Goal: Task Accomplishment & Management: Manage account settings

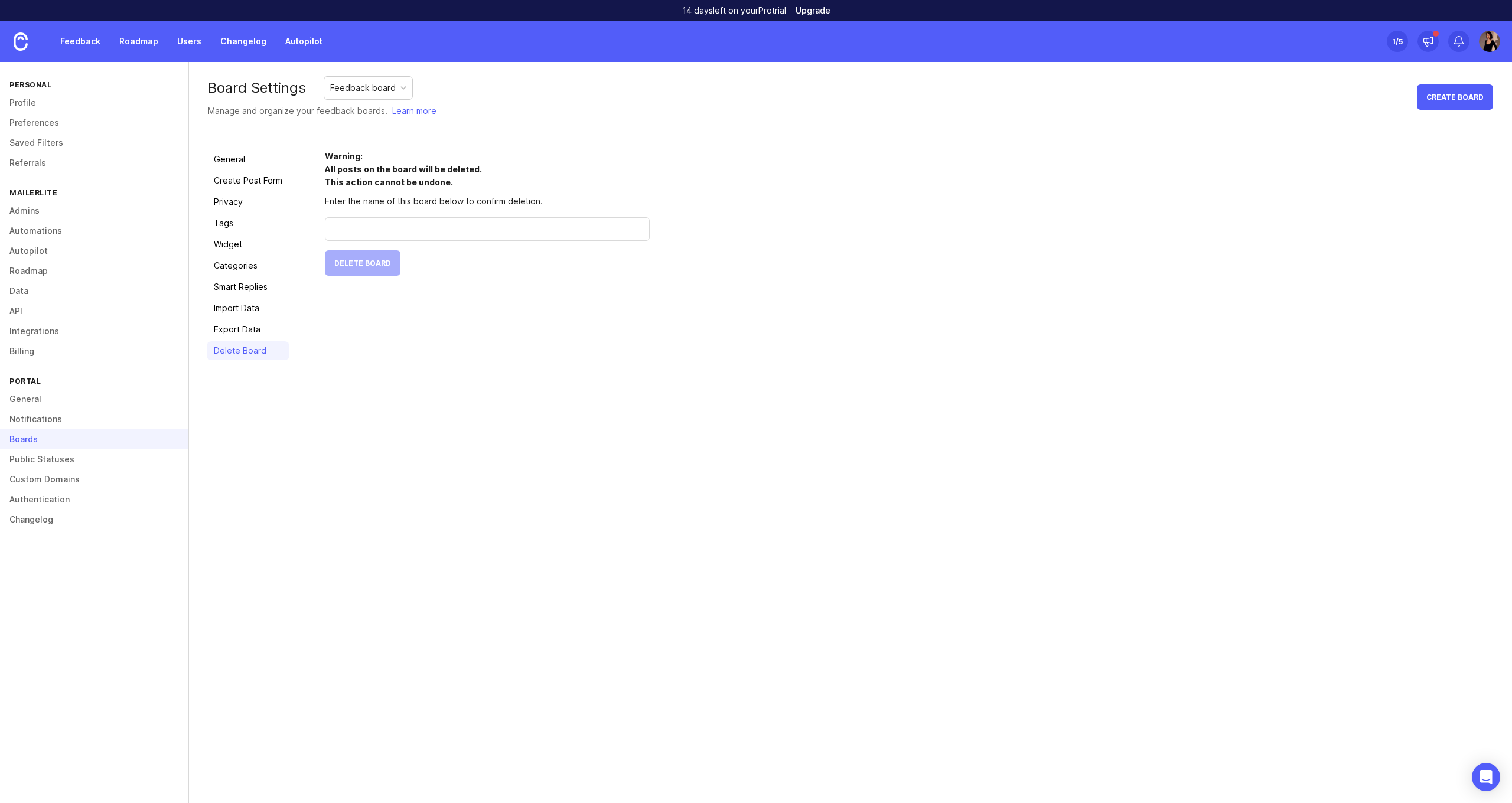
click at [45, 454] on link "Public Statuses" at bounding box center [94, 460] width 188 height 20
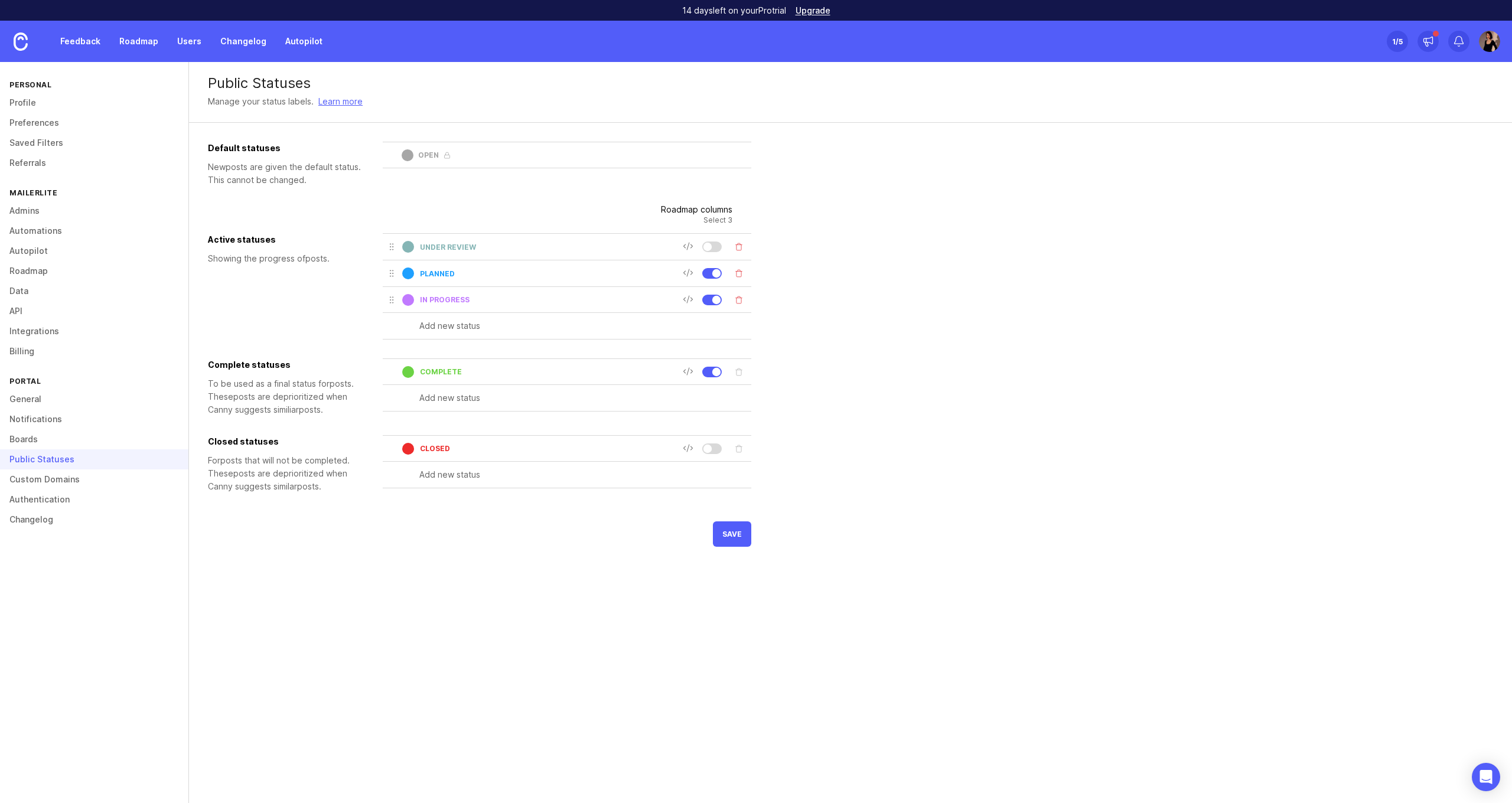
click at [88, 477] on link "Custom Domains" at bounding box center [94, 479] width 188 height 20
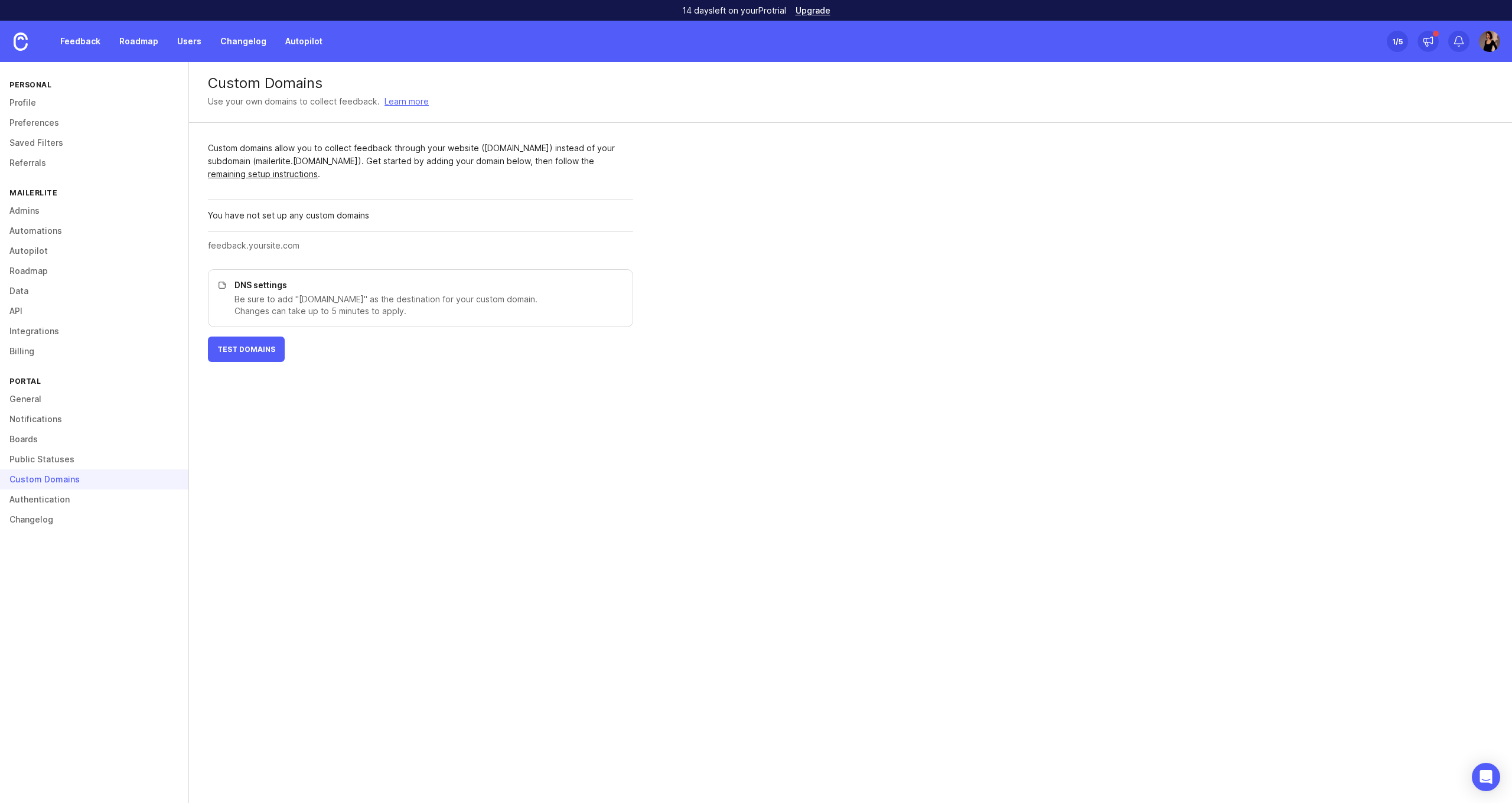
click at [259, 475] on div "Custom Domains Use your own domains to collect feedback. Learn more Custom doma…" at bounding box center [851, 432] width 1324 height 741
click at [246, 244] on input "text" at bounding box center [417, 245] width 419 height 13
click at [100, 499] on link "Authentication" at bounding box center [94, 499] width 188 height 20
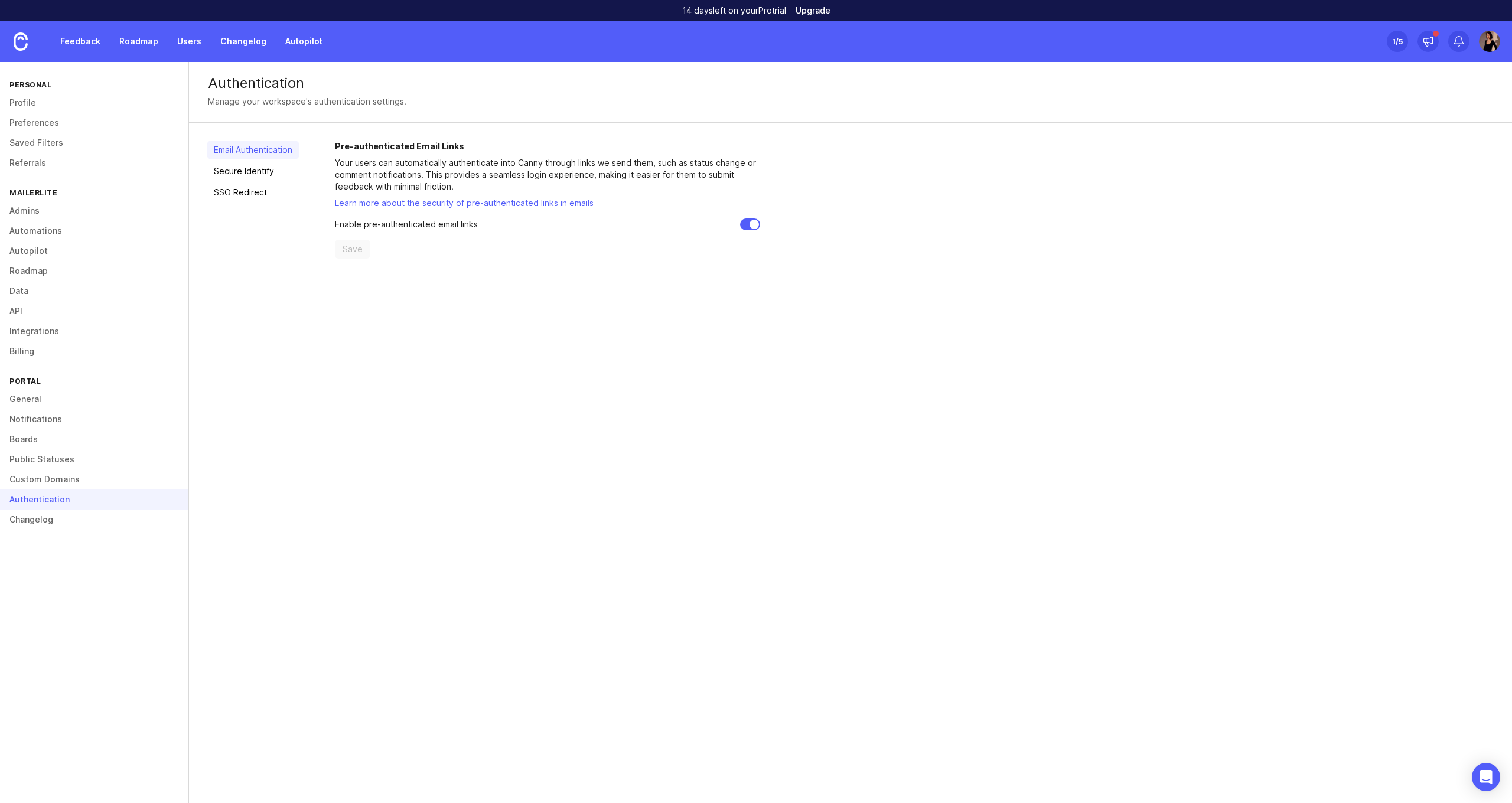
click at [71, 526] on link "Changelog" at bounding box center [94, 520] width 188 height 20
click at [62, 517] on link "Changelog" at bounding box center [94, 520] width 188 height 20
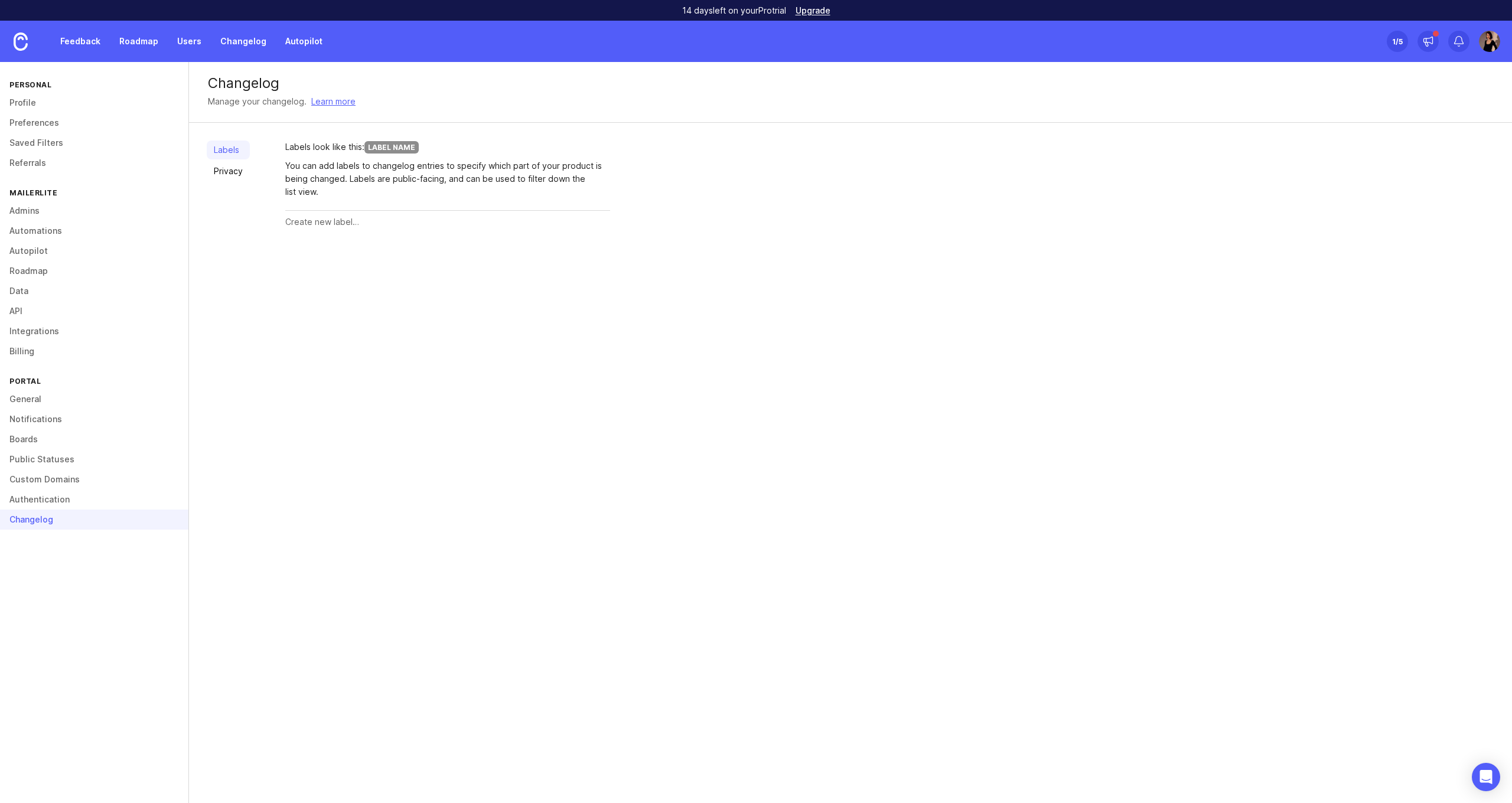
click at [53, 204] on link "Admins" at bounding box center [94, 211] width 188 height 20
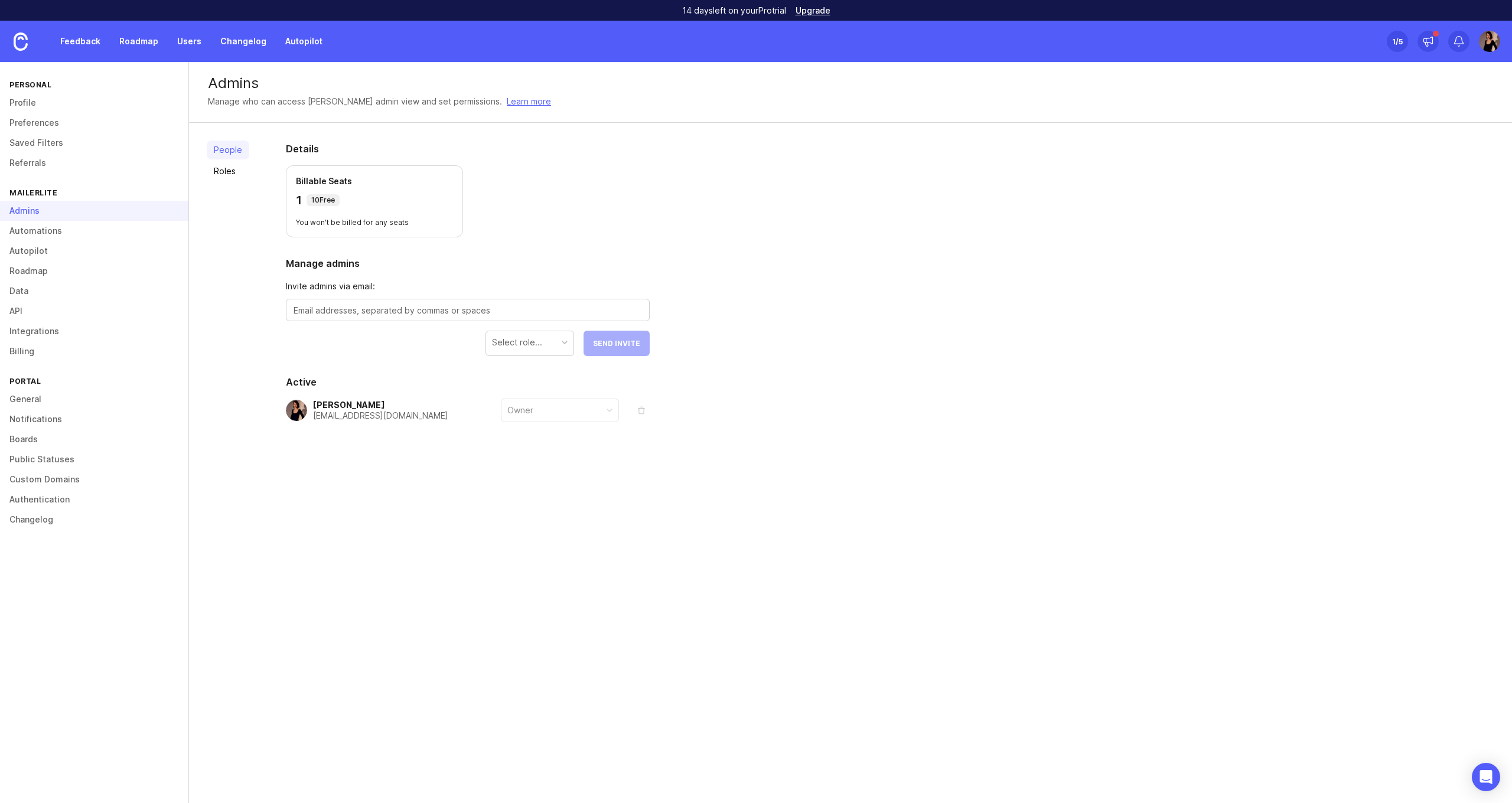
click at [298, 351] on form "Invite admins via email: Select role... Send Invite" at bounding box center [468, 319] width 364 height 76
click at [348, 314] on textarea at bounding box center [467, 310] width 348 height 13
type textarea "[EMAIL_ADDRESS][DOMAIN_NAME]"
click at [564, 318] on div "[EMAIL_ADDRESS][DOMAIN_NAME]" at bounding box center [468, 310] width 364 height 23
click at [564, 339] on div at bounding box center [565, 342] width 6 height 6
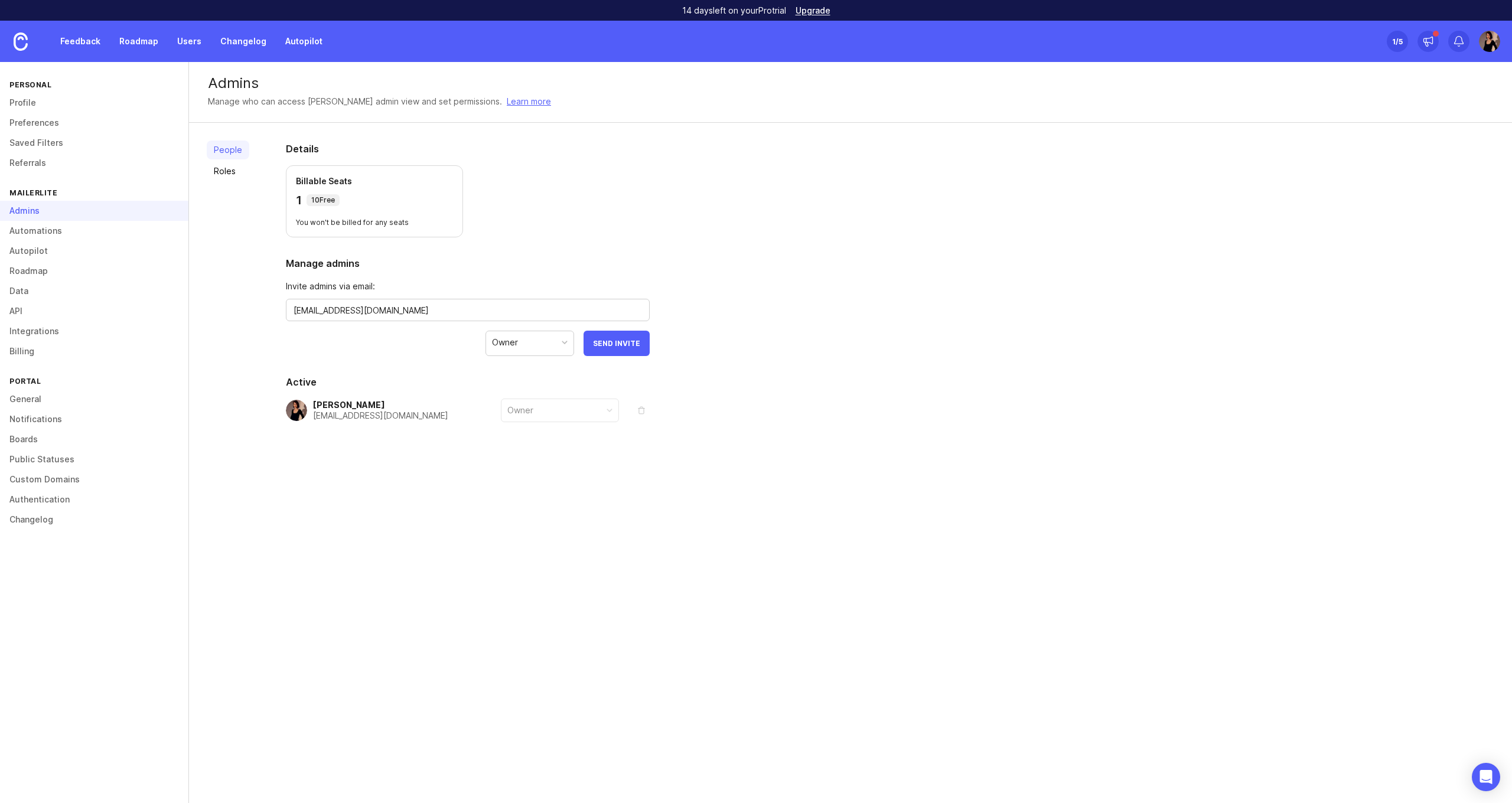
click at [627, 344] on span "Send Invite" at bounding box center [617, 343] width 47 height 9
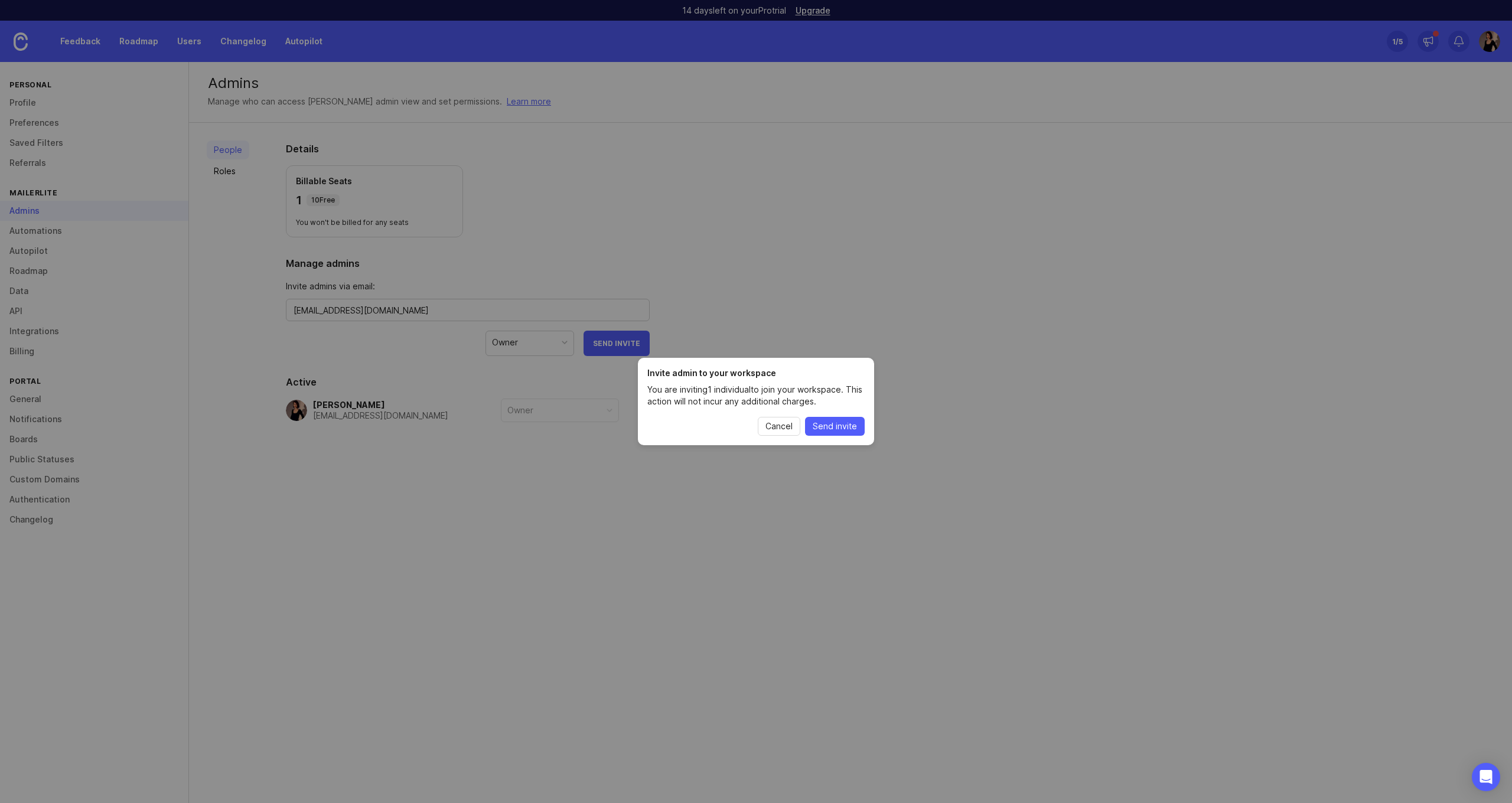
click at [853, 421] on span "Send invite" at bounding box center [834, 427] width 44 height 12
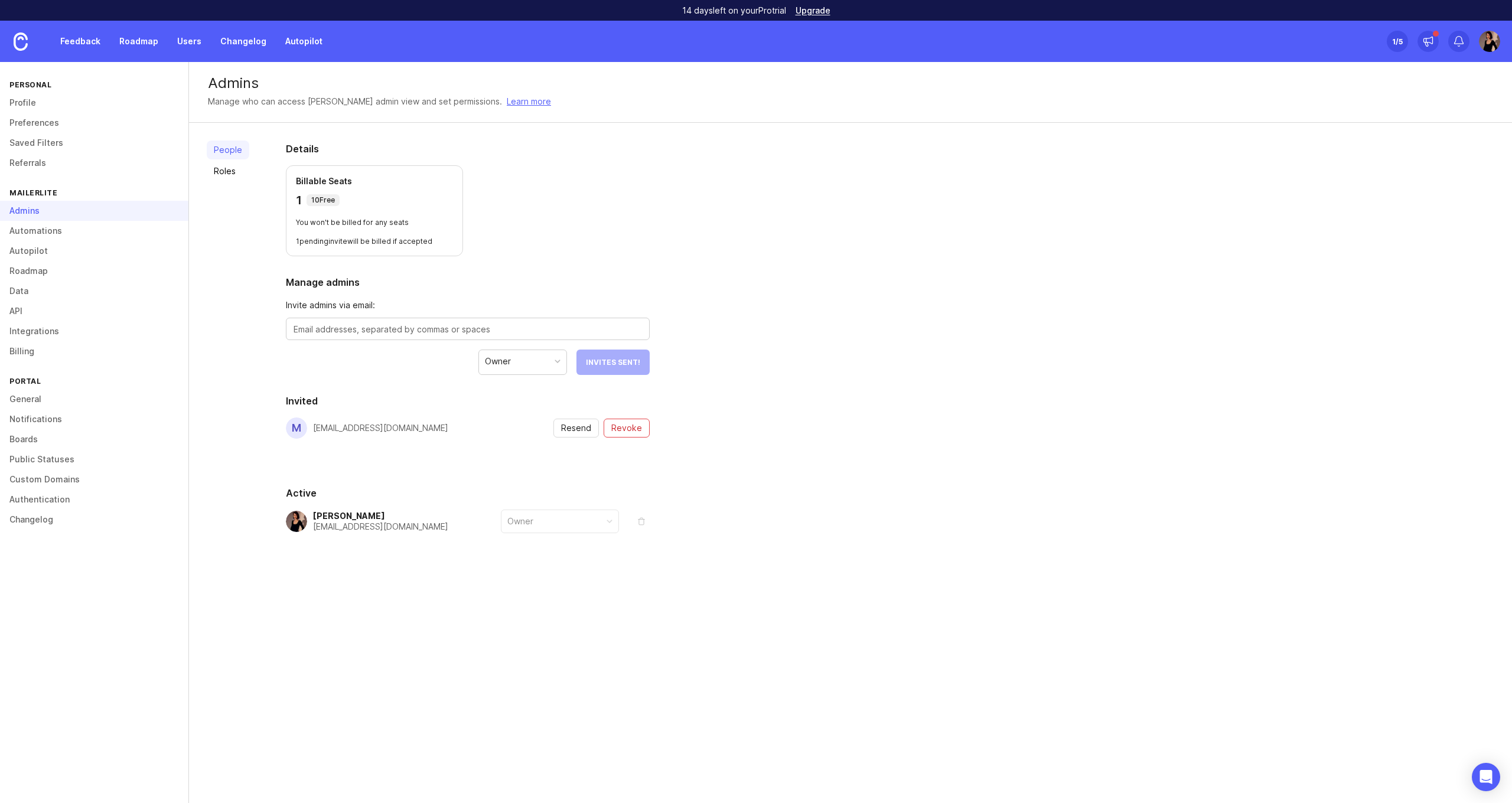
click at [39, 97] on link "Profile" at bounding box center [94, 103] width 188 height 20
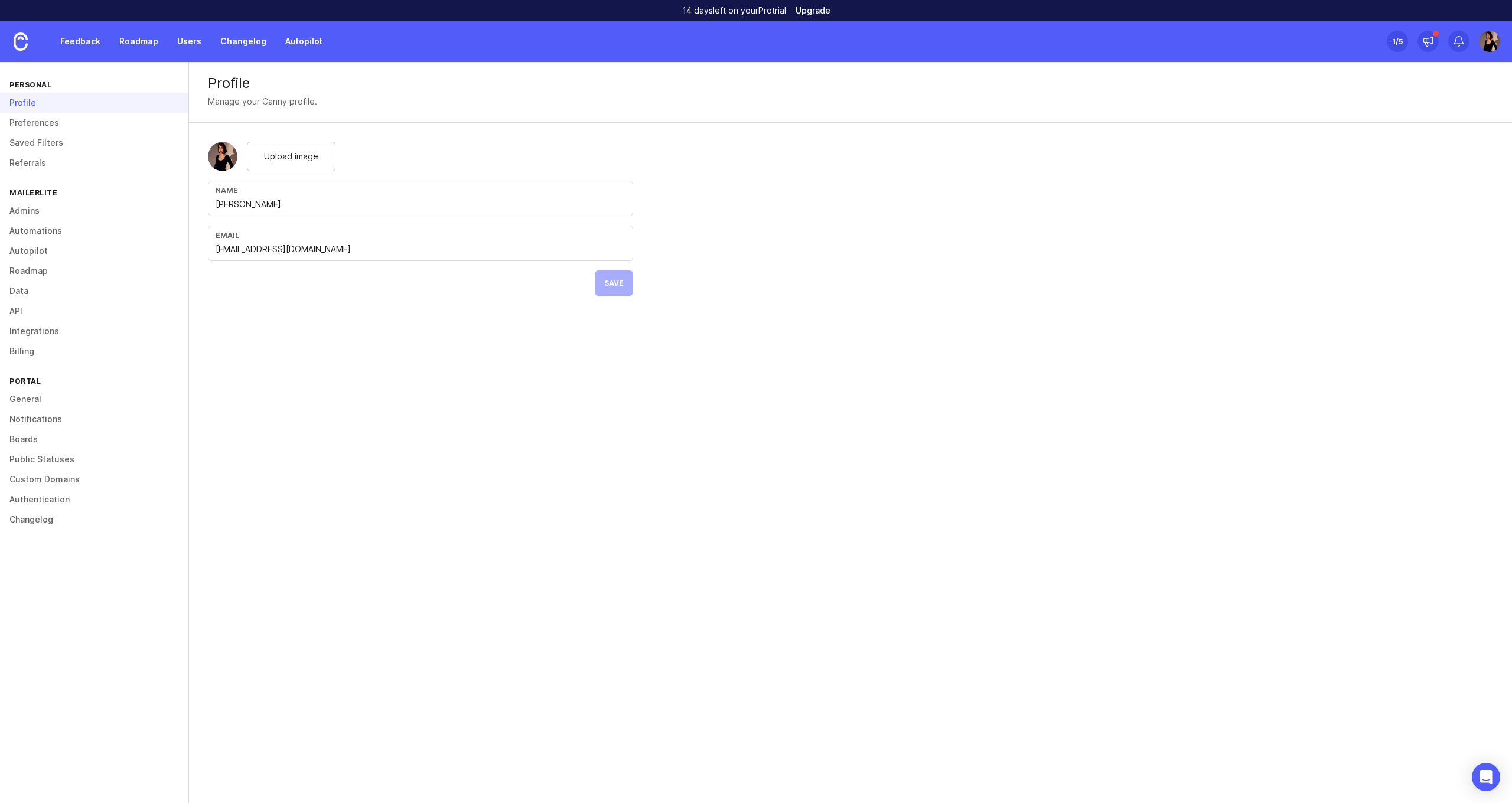
click at [50, 120] on link "Preferences" at bounding box center [94, 123] width 188 height 20
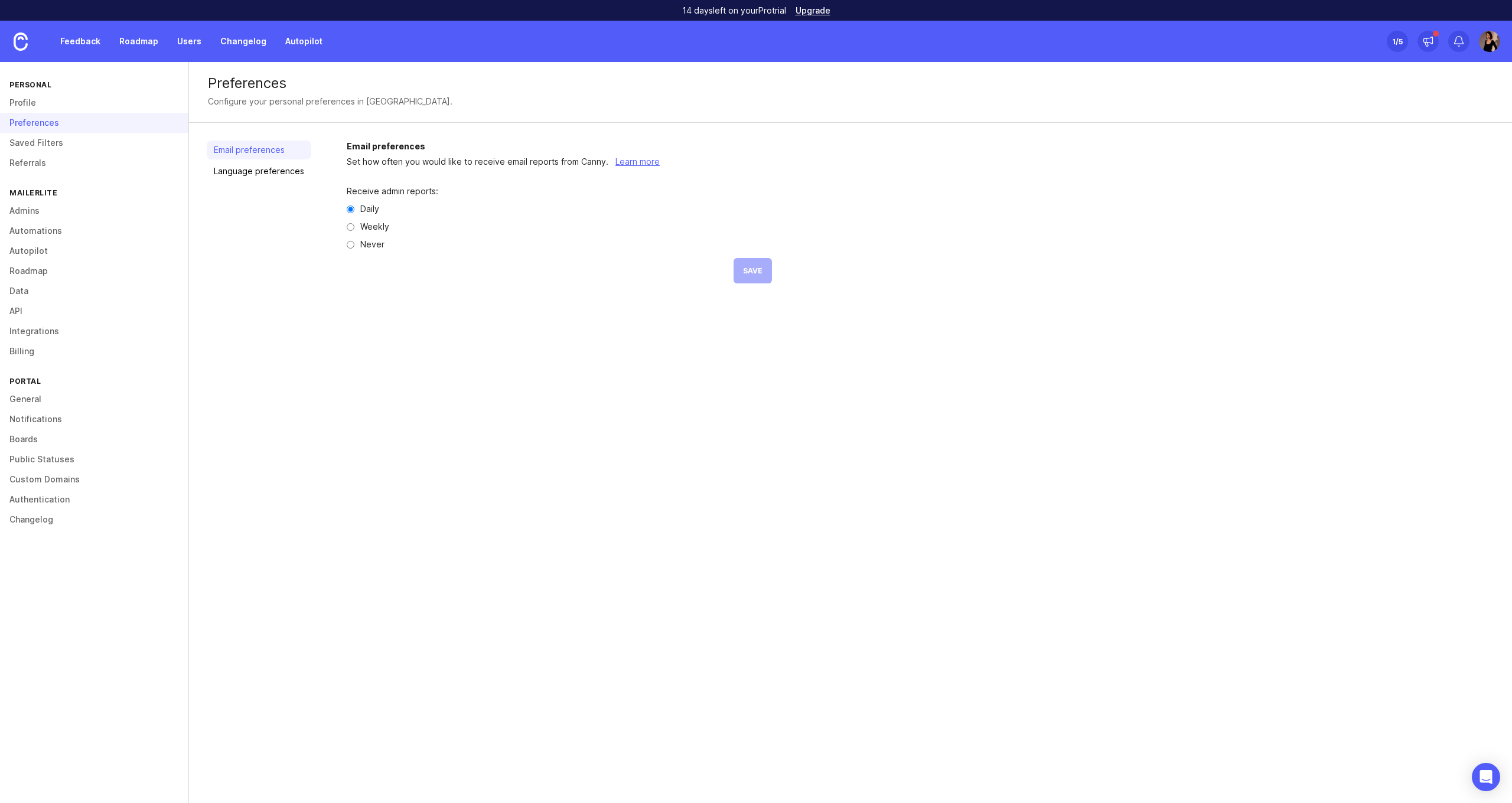
click at [58, 142] on link "Saved Filters" at bounding box center [94, 143] width 188 height 20
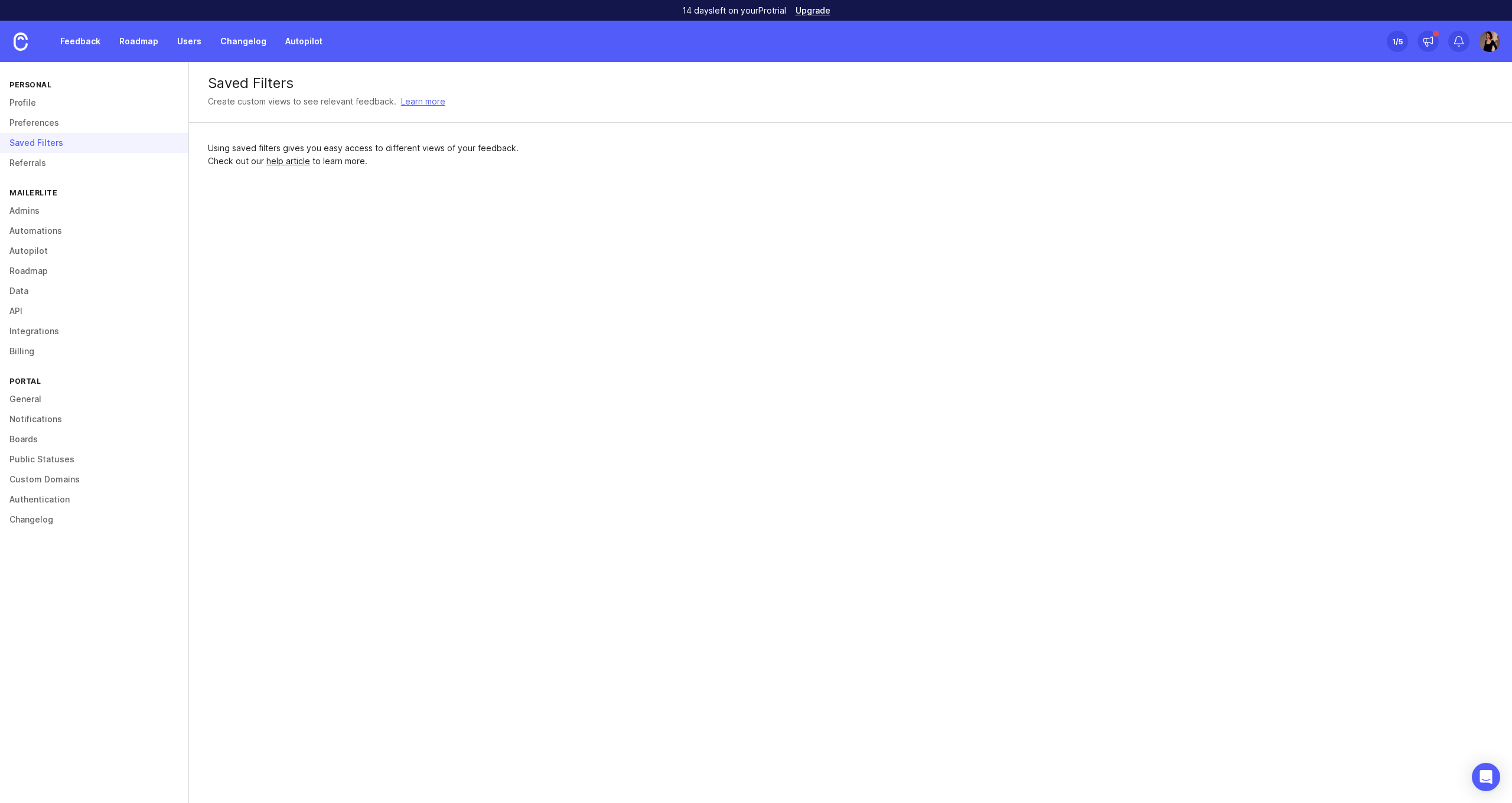
click at [58, 162] on link "Referrals" at bounding box center [94, 163] width 188 height 20
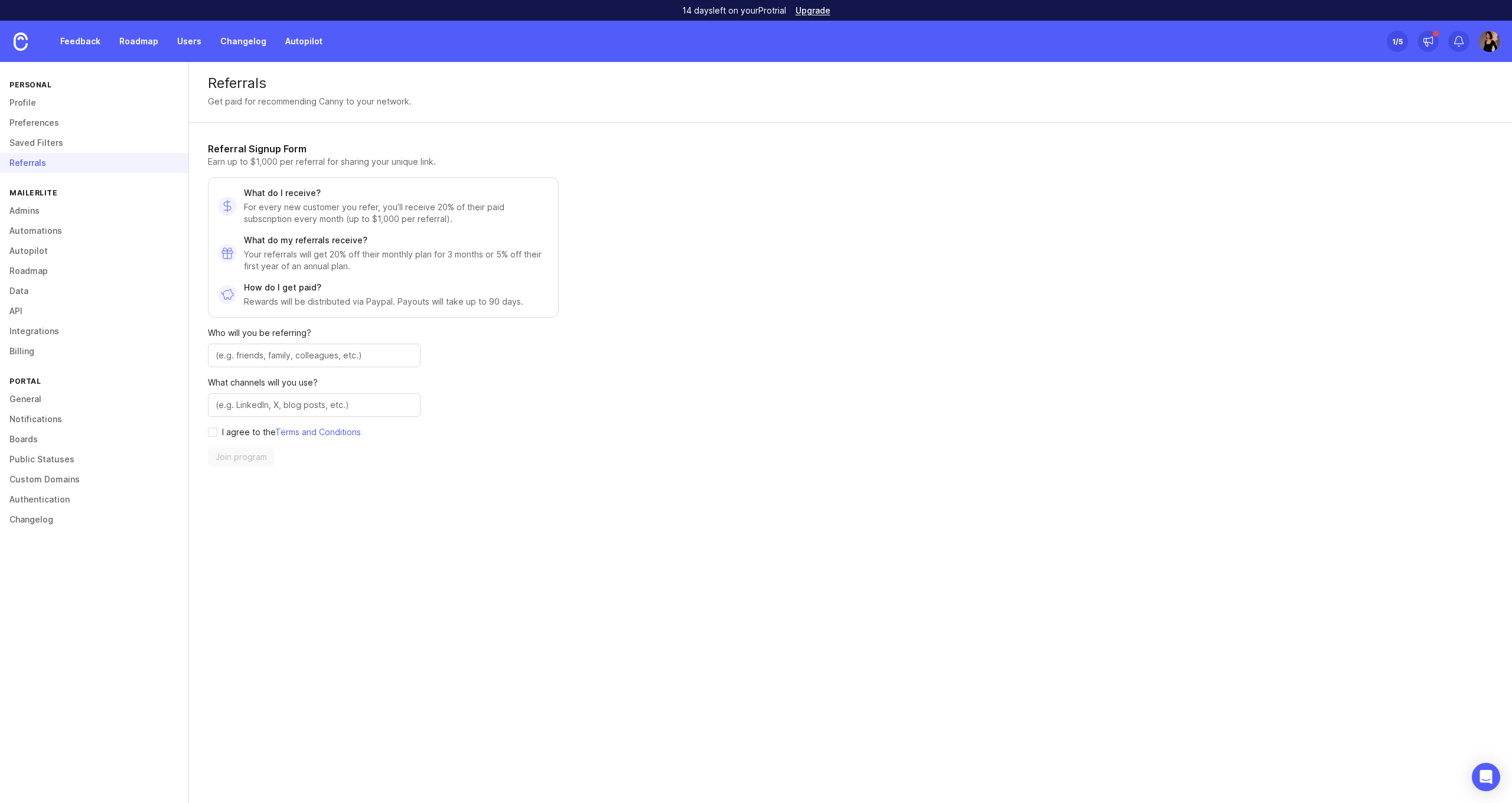
click at [59, 182] on div "Personal Profile Preferences Saved Filters Referrals Mailerlite Admins Automati…" at bounding box center [94, 432] width 189 height 741
click at [87, 53] on div "Feedback Roadmap Users Changelog Autopilot" at bounding box center [165, 41] width 329 height 41
click at [89, 45] on link "Feedback" at bounding box center [79, 41] width 54 height 22
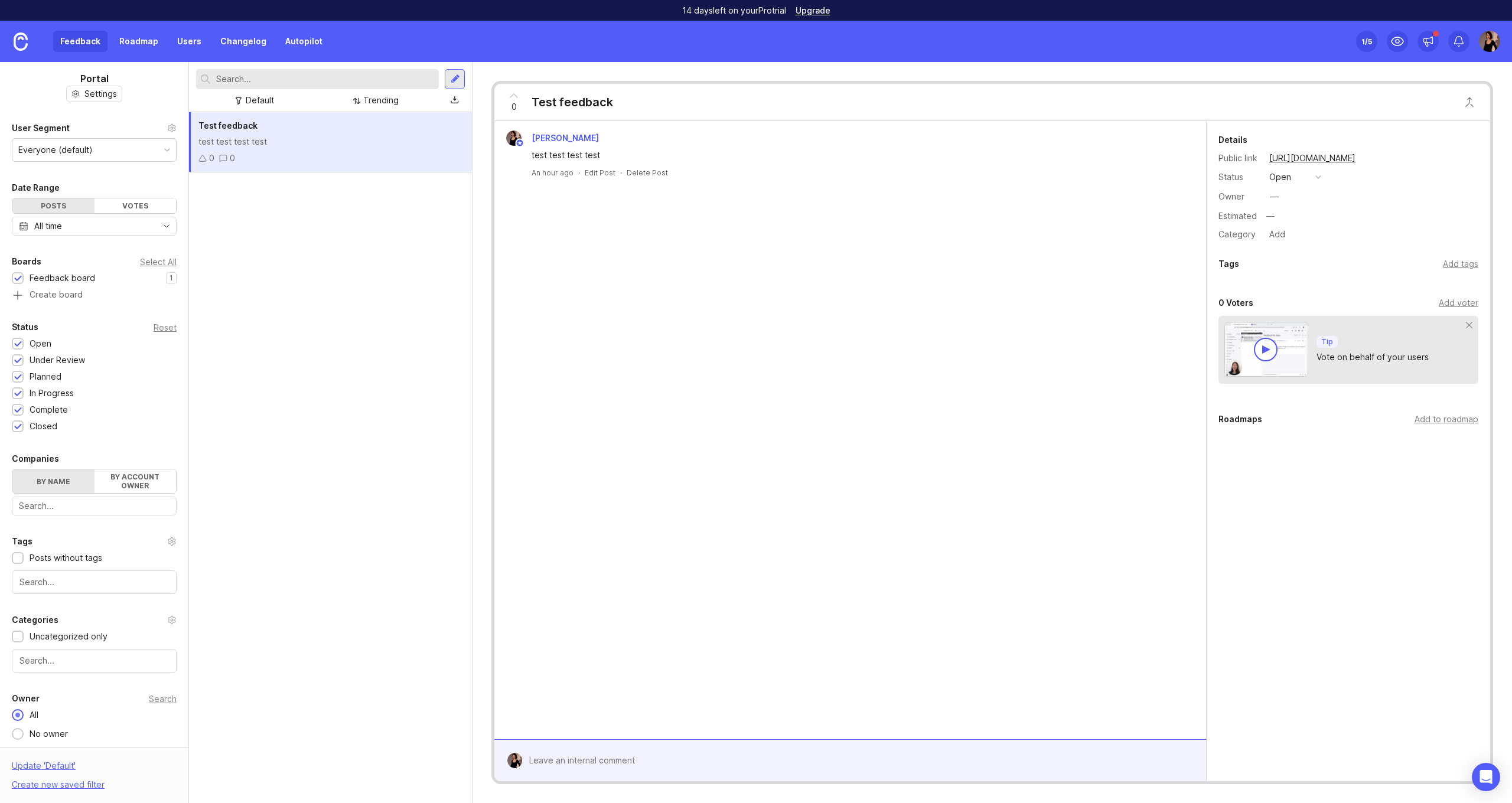
click at [370, 151] on div "Test feedback test test test test 0 0" at bounding box center [330, 141] width 283 height 60
click at [1165, 171] on div "An hour ago · Edit Post · Delete Post" at bounding box center [850, 173] width 702 height 10
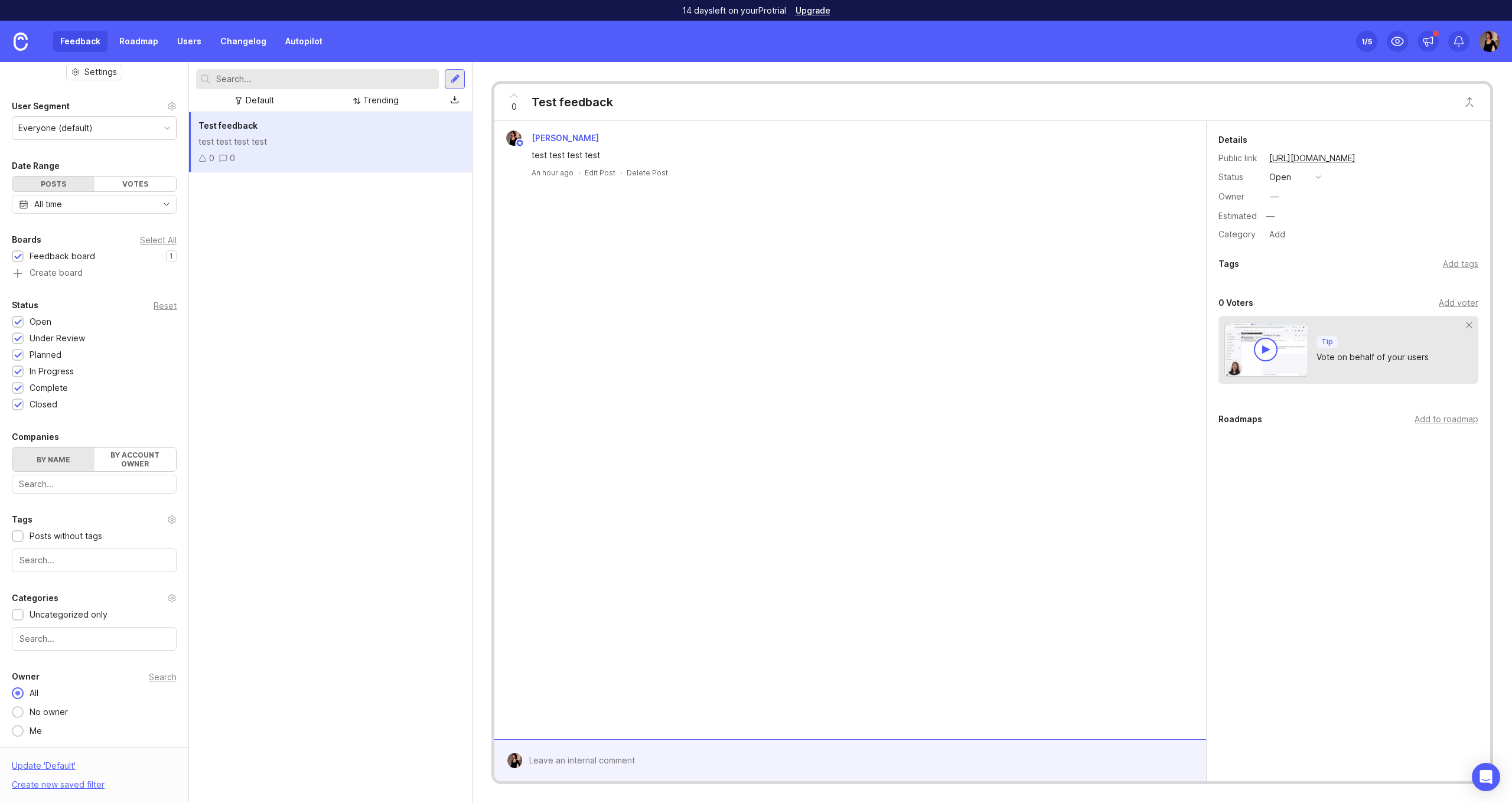
scroll to position [22, 0]
click at [295, 133] on div "Test feedback test test test test 0 0" at bounding box center [330, 141] width 283 height 60
click at [656, 768] on div at bounding box center [859, 761] width 674 height 23
click at [738, 655] on div "Madina Umirbek test test test test An hour ago · Edit Post · Delete Post" at bounding box center [850, 417] width 712 height 591
click at [1270, 198] on div "—" at bounding box center [1275, 197] width 16 height 16
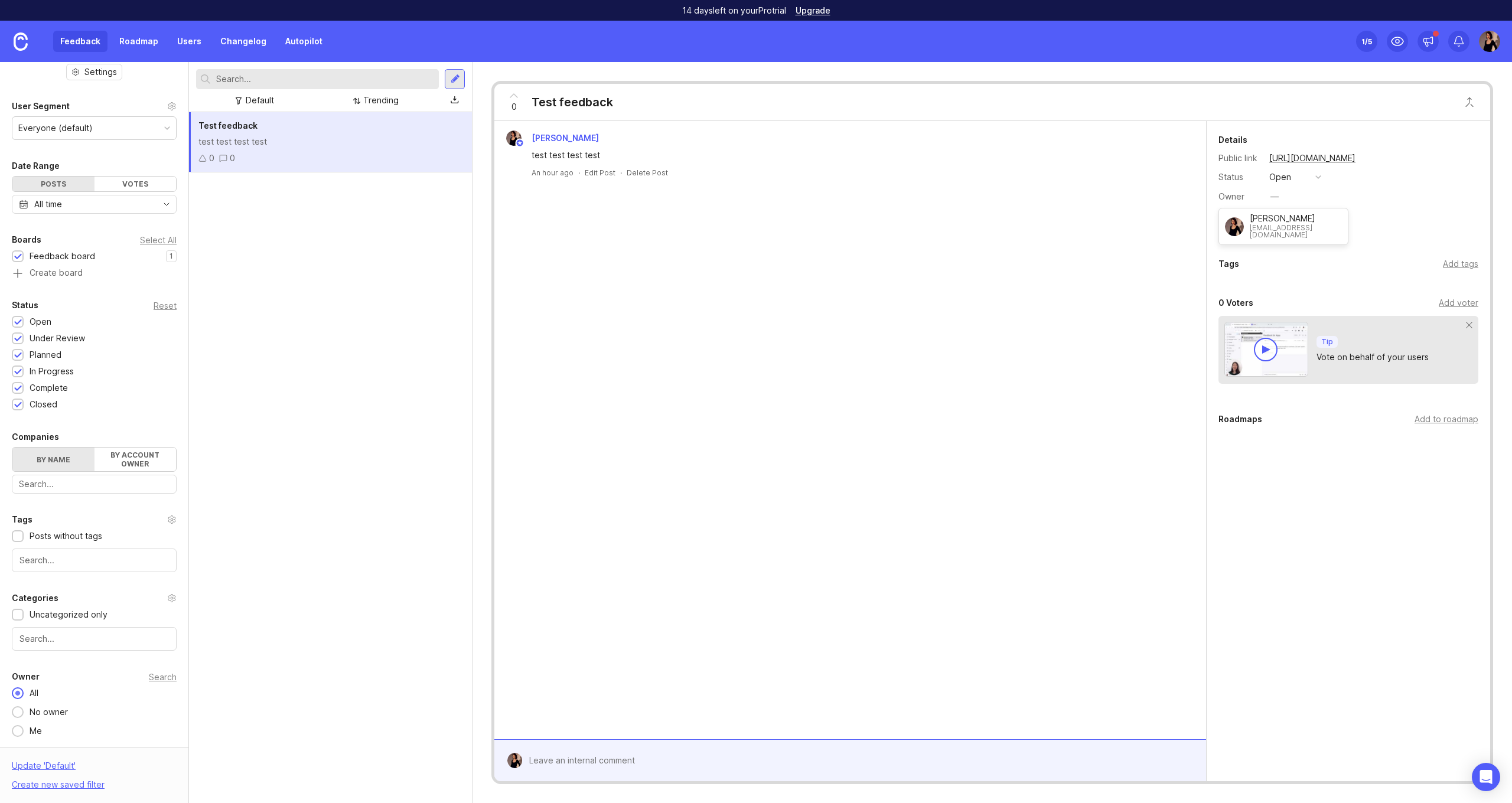
click at [1272, 269] on div "Tags Add tags" at bounding box center [1348, 264] width 260 height 14
click at [1321, 176] on div "button" at bounding box center [1319, 177] width 6 height 6
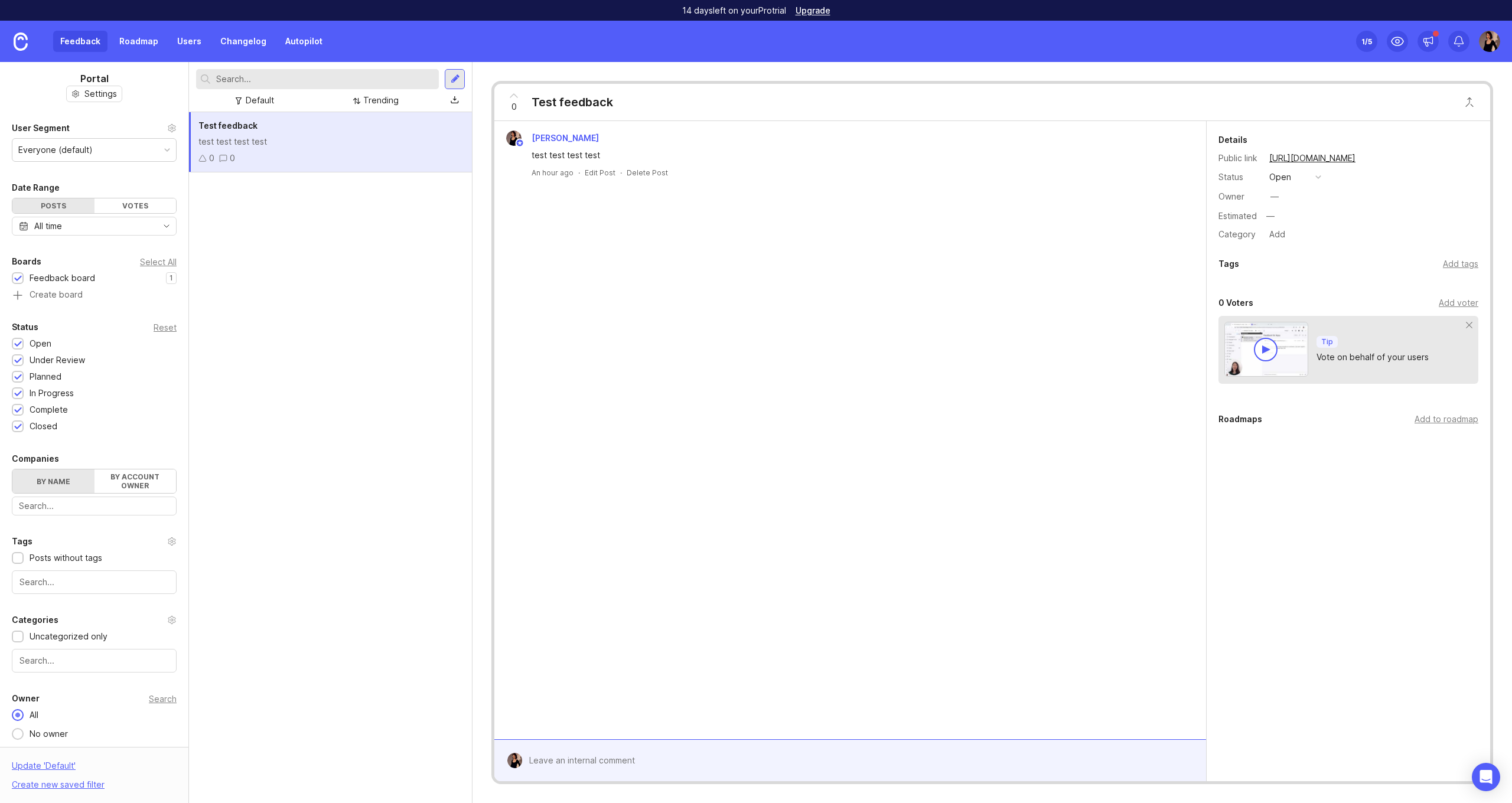
scroll to position [0, 0]
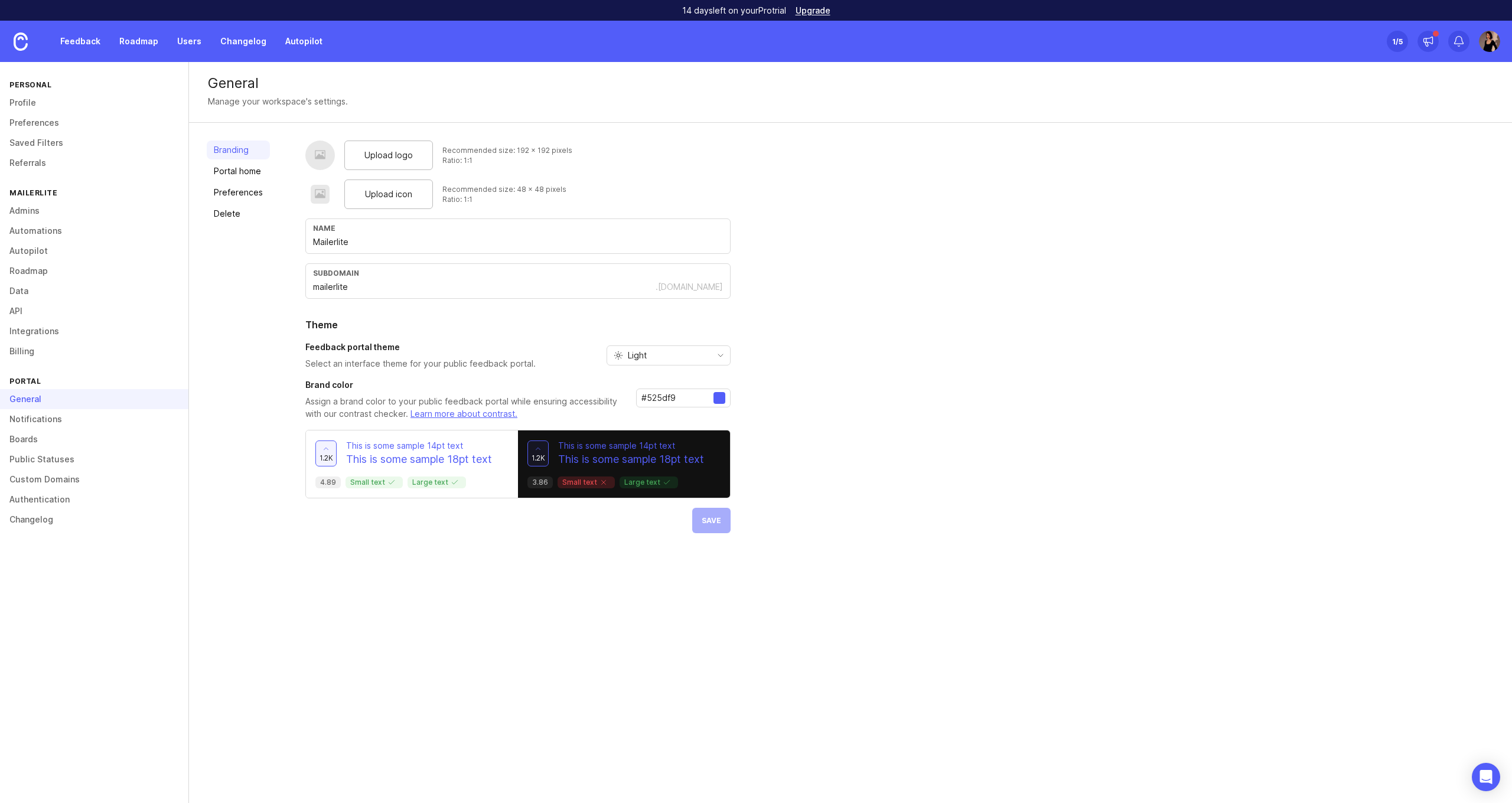
click at [264, 175] on link "Portal home" at bounding box center [238, 171] width 63 height 19
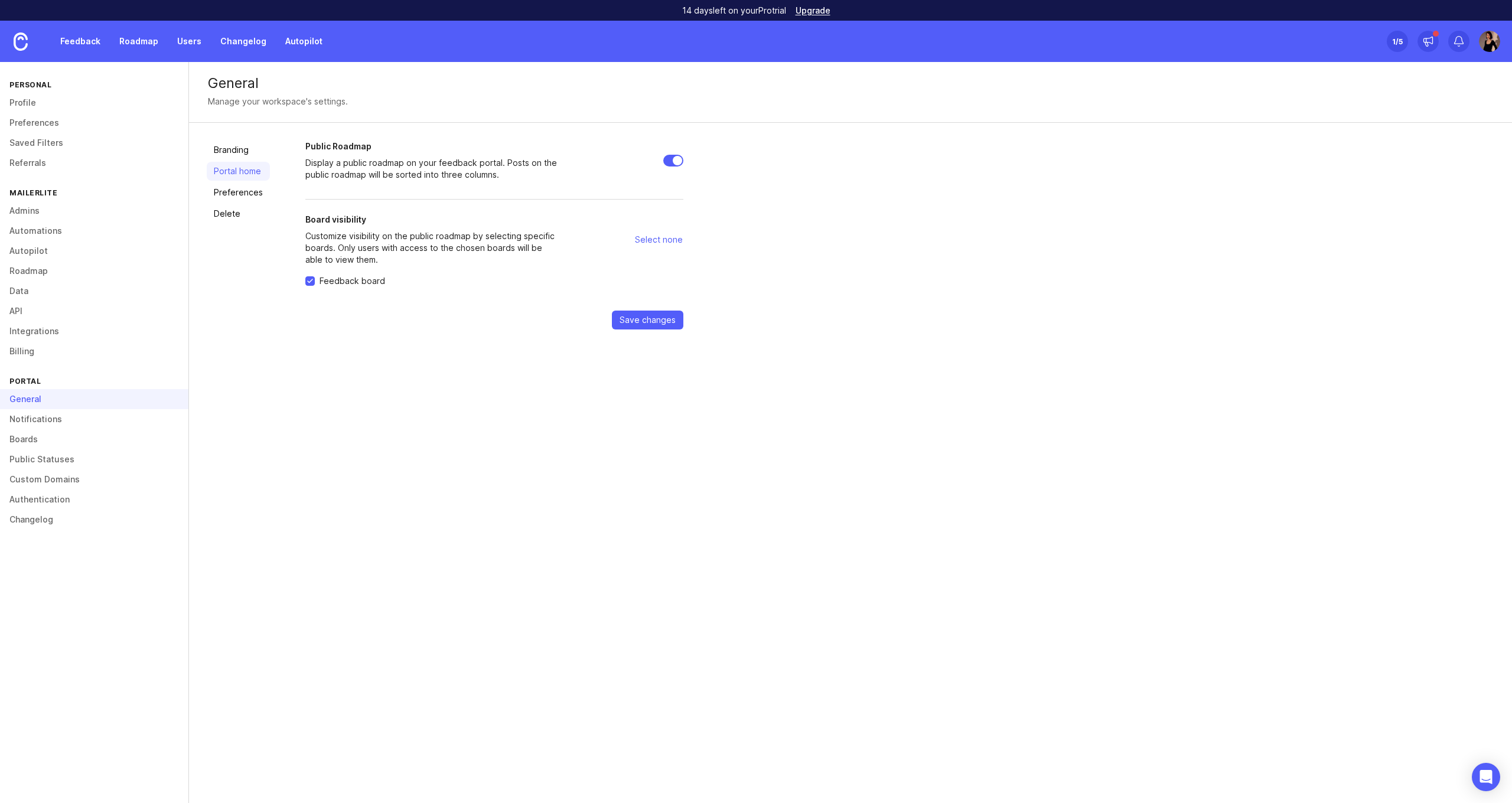
click at [670, 159] on input "Public Roadmap" at bounding box center [674, 161] width 20 height 12
checkbox input "false"
click at [219, 191] on link "Preferences" at bounding box center [238, 192] width 63 height 19
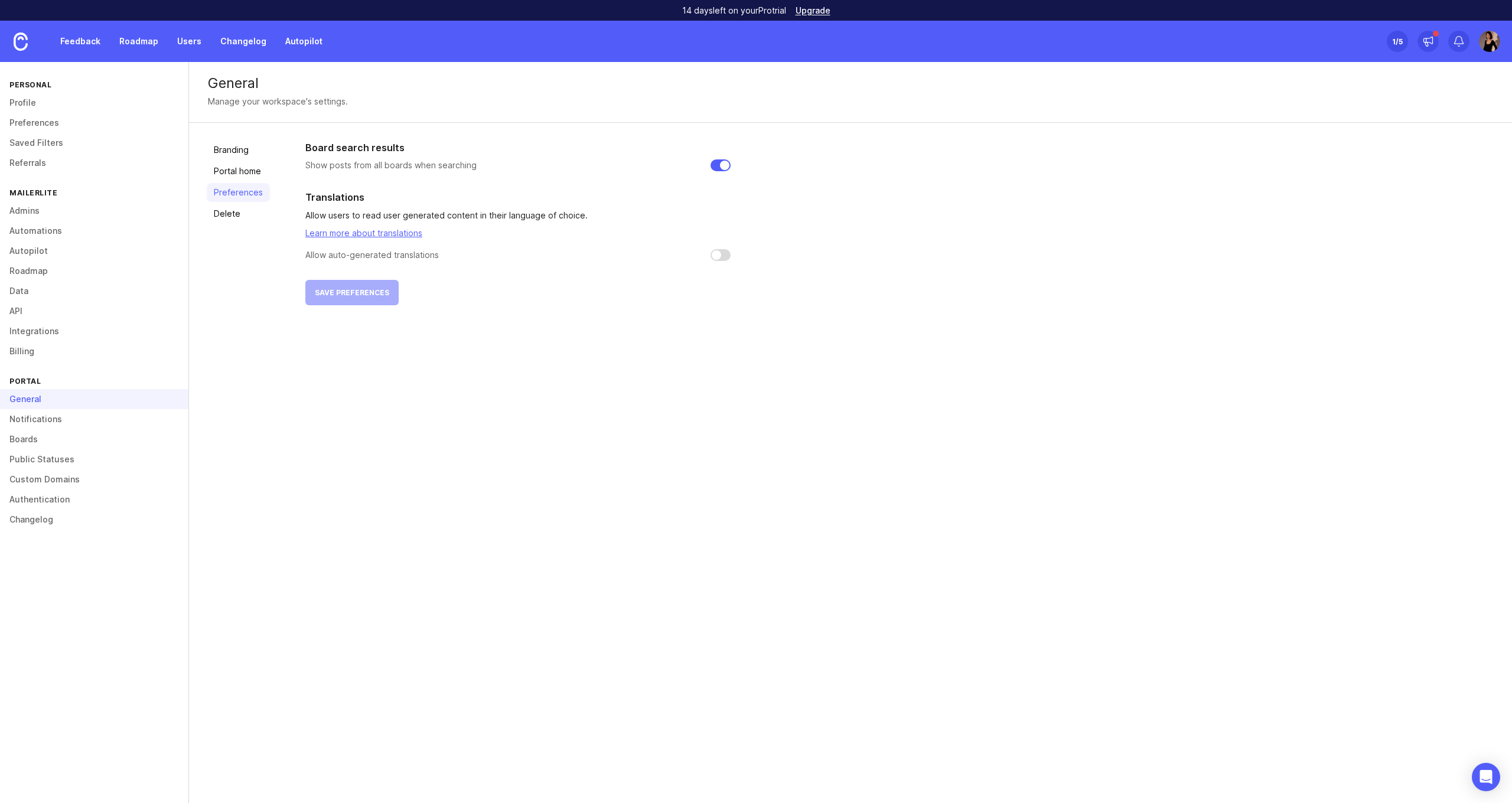
click at [229, 208] on link "Delete" at bounding box center [238, 213] width 63 height 19
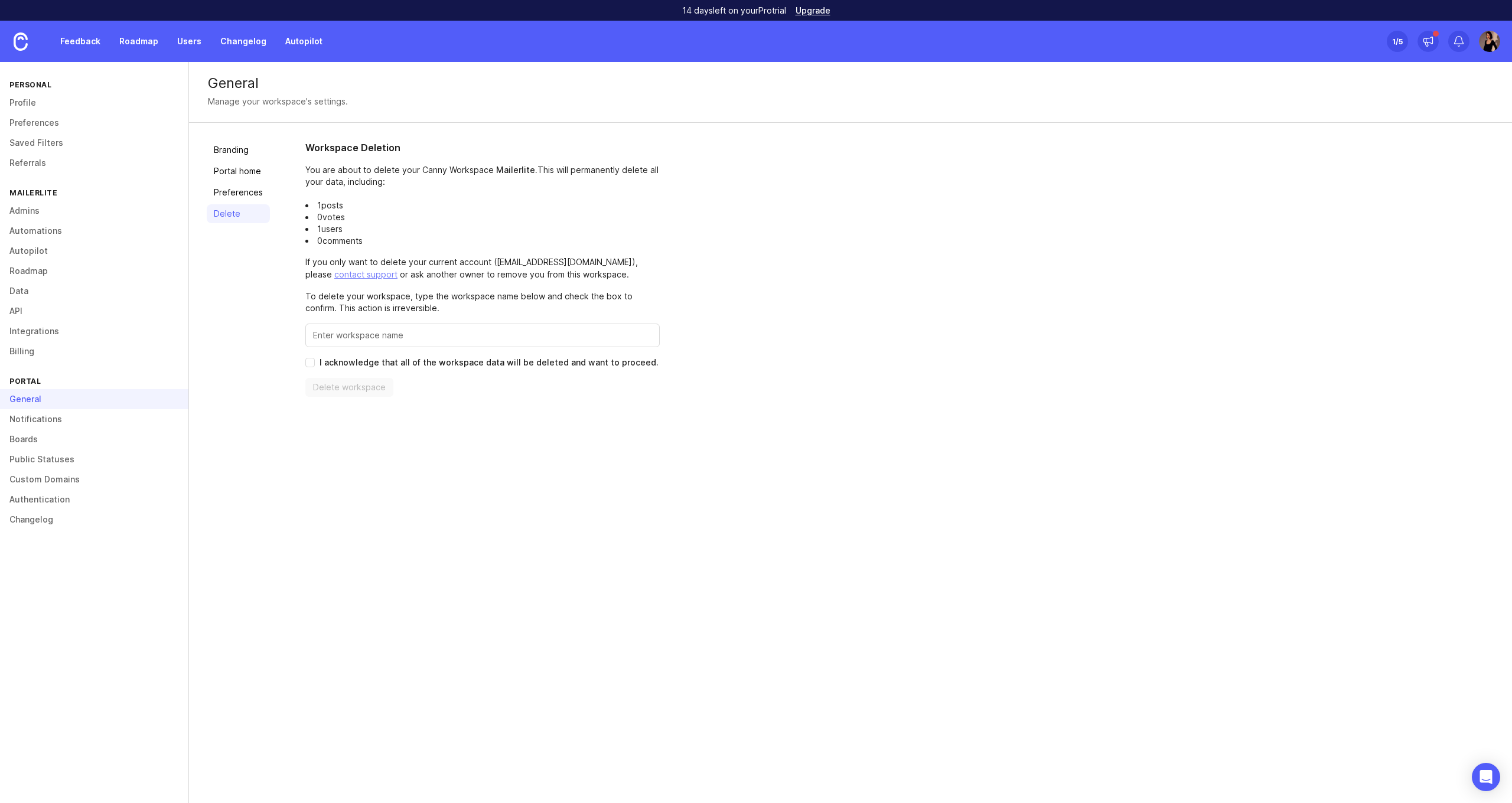
click at [229, 208] on link "Delete" at bounding box center [238, 213] width 63 height 19
click at [70, 105] on link "Profile" at bounding box center [94, 103] width 188 height 20
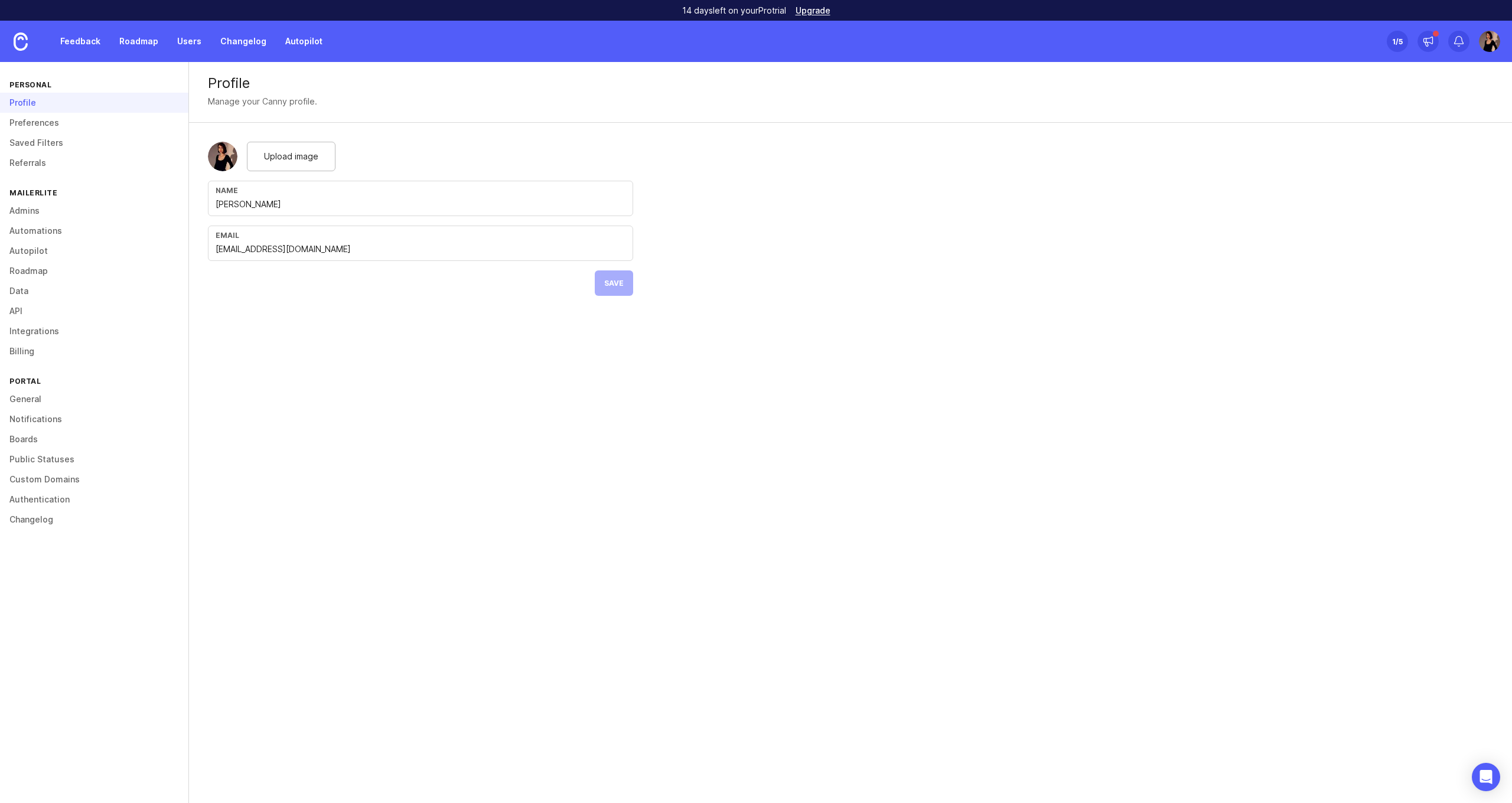
click at [68, 38] on link "Feedback" at bounding box center [79, 41] width 54 height 22
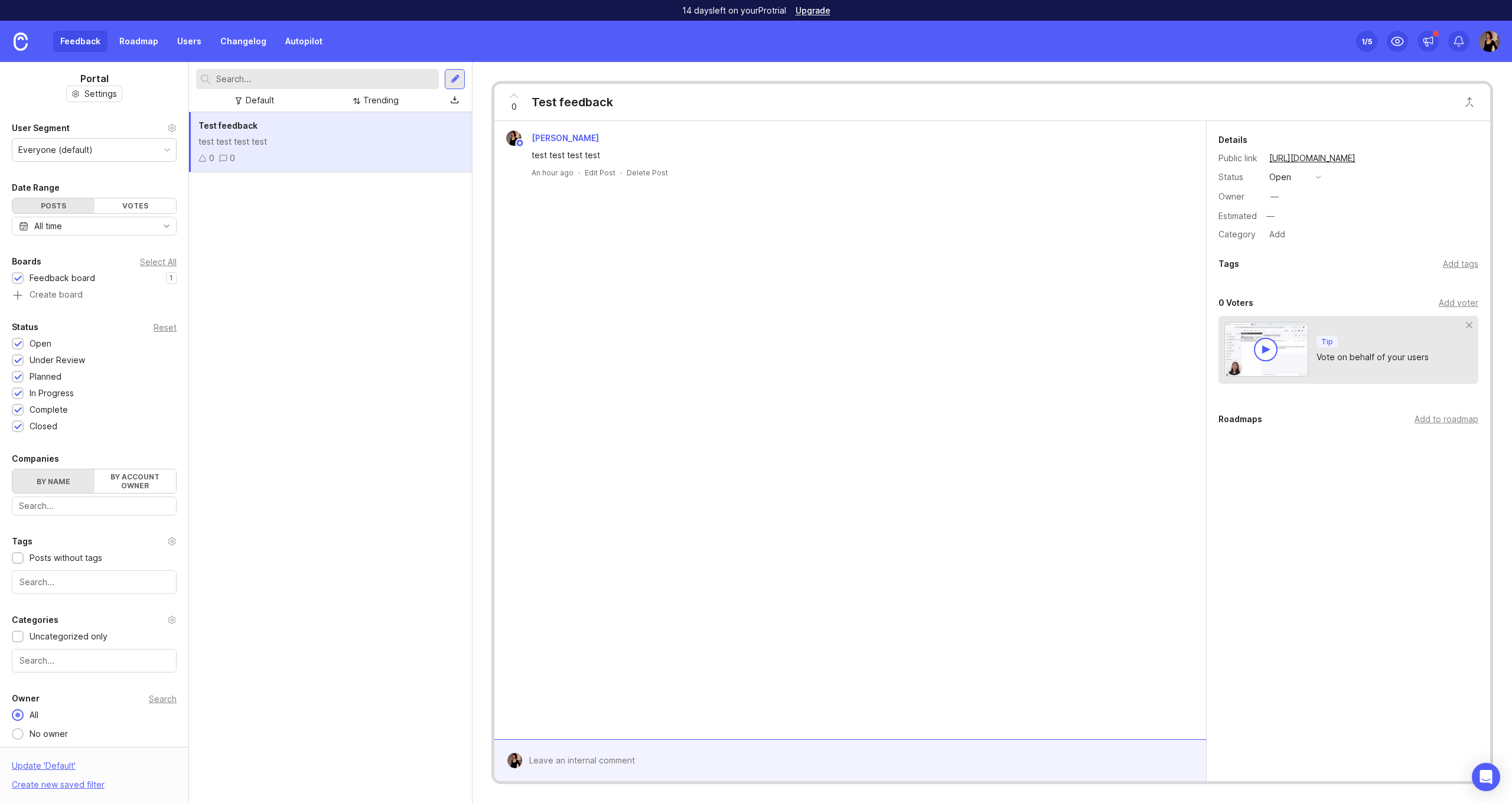
click at [536, 176] on span "An hour ago" at bounding box center [552, 173] width 42 height 10
click at [593, 148] on div "test test test test" at bounding box center [761, 154] width 524 height 16
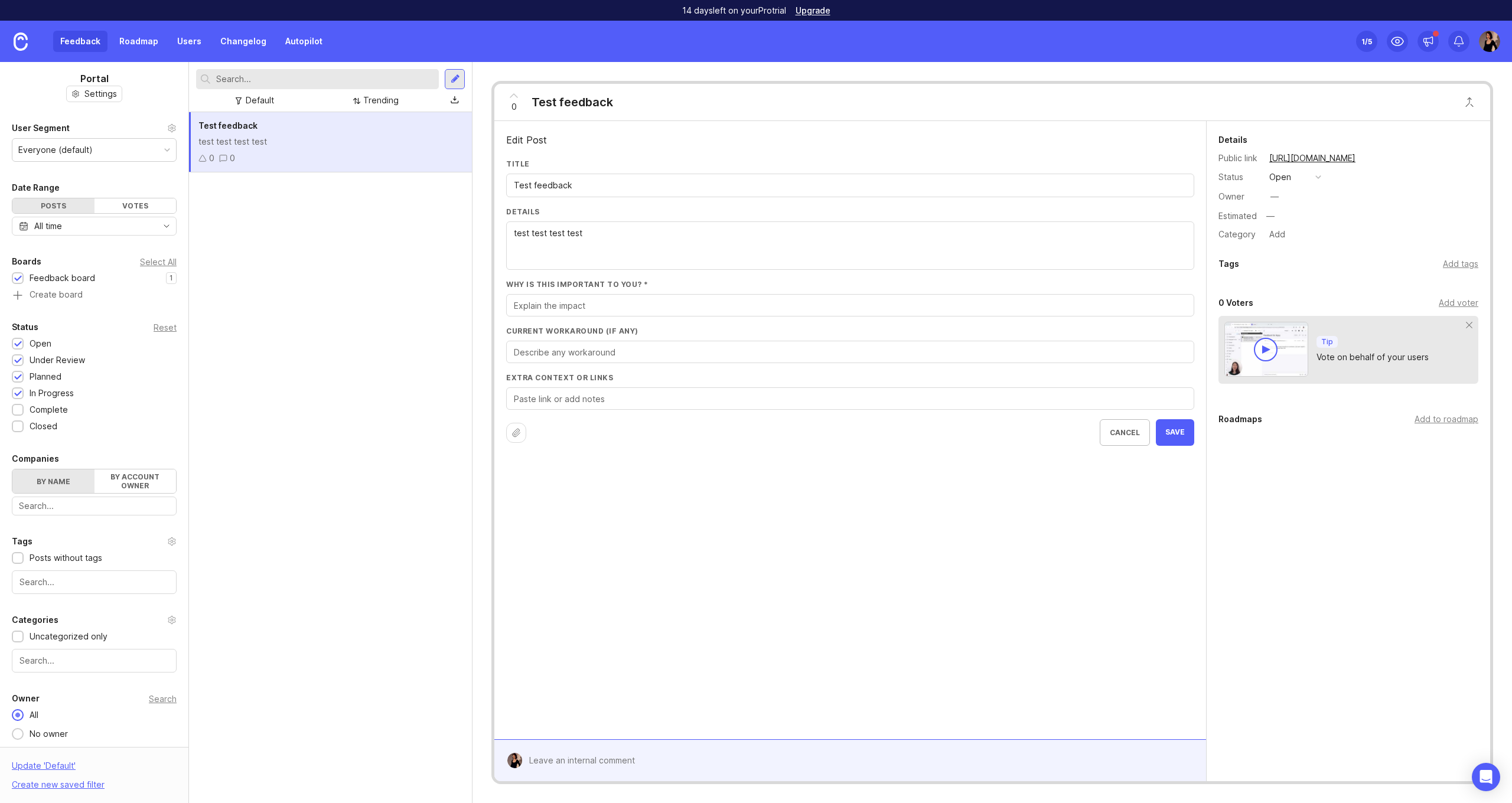
click at [1352, 482] on div "Details Public link [URL][DOMAIN_NAME] Status open Owner — Estimated — Category…" at bounding box center [1348, 330] width 283 height 418
click at [382, 143] on div "test test test test" at bounding box center [329, 141] width 264 height 13
click at [198, 40] on link "Users" at bounding box center [189, 41] width 38 height 22
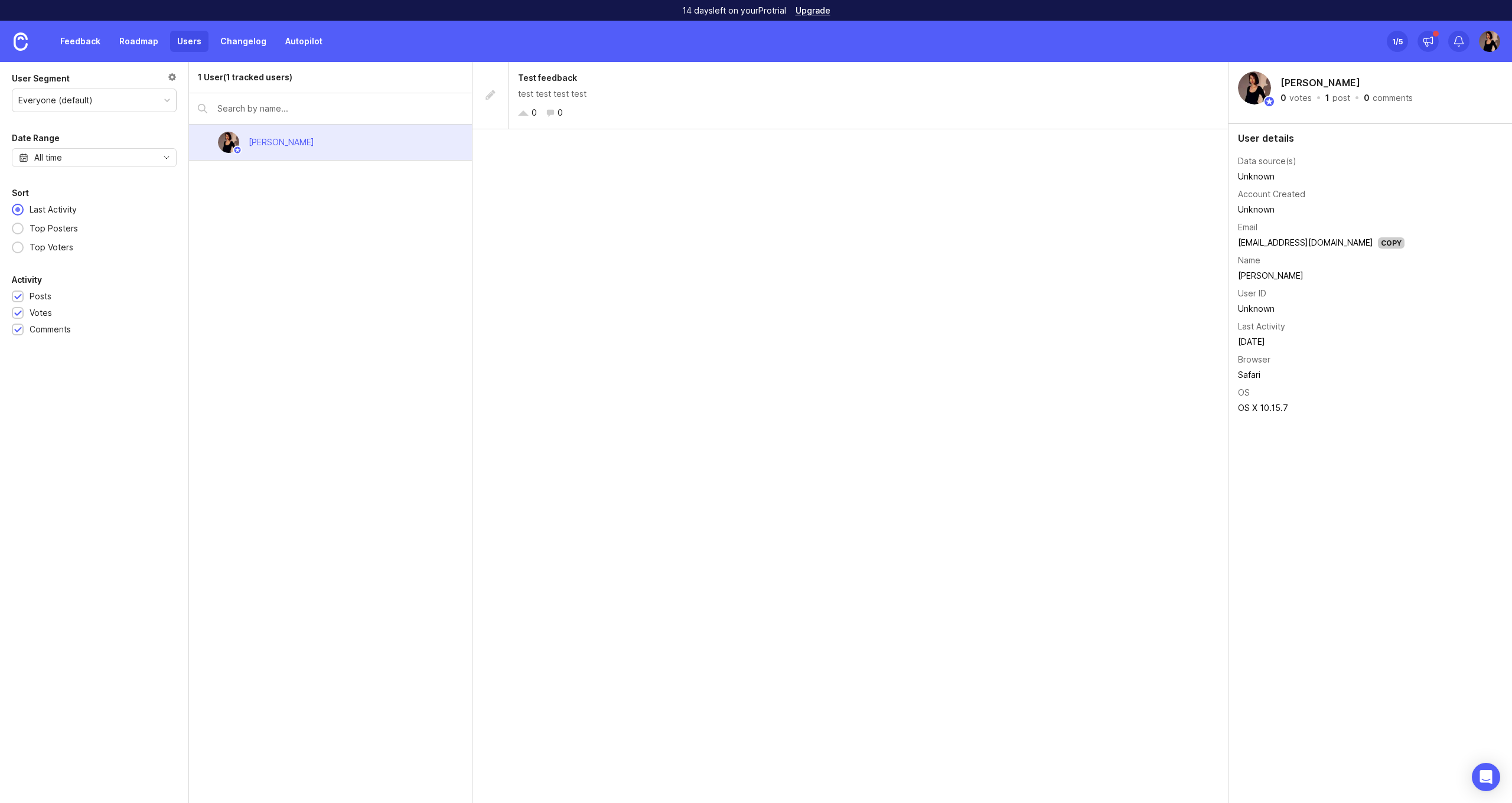
click at [797, 174] on div "Test feedback test test test test 0 0" at bounding box center [850, 432] width 756 height 741
click at [912, 214] on div "Test feedback test test test test 0 0" at bounding box center [850, 432] width 756 height 741
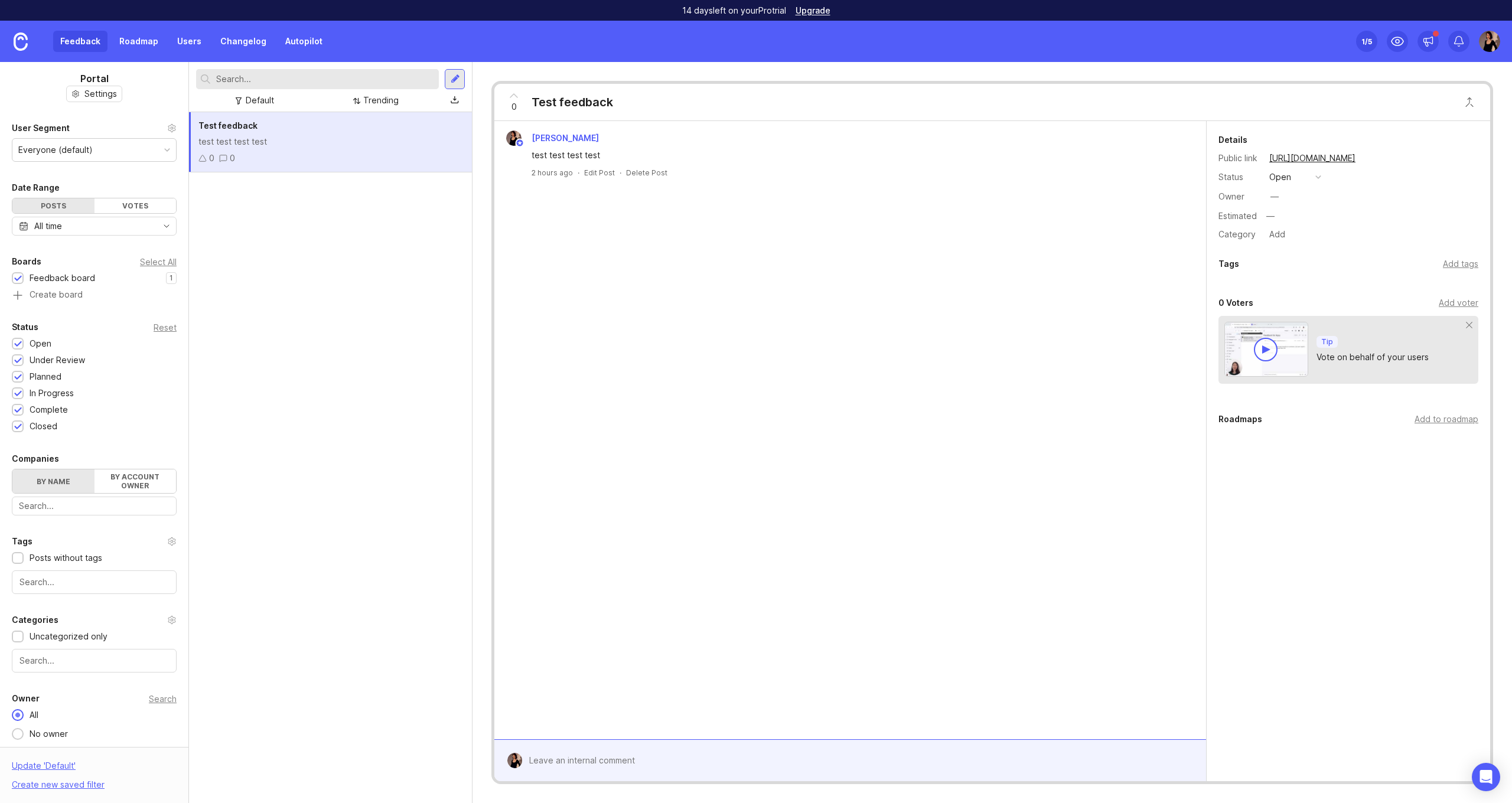
click at [684, 142] on div "[PERSON_NAME]" at bounding box center [850, 138] width 702 height 16
click at [632, 153] on div "test test test test" at bounding box center [768, 155] width 473 height 13
click at [554, 137] on span "[PERSON_NAME]" at bounding box center [565, 138] width 68 height 10
click at [1039, 221] on div "[PERSON_NAME] test test test test 2 hours ago · Edit Post · Delete Post" at bounding box center [850, 430] width 712 height 619
click at [1404, 46] on icon at bounding box center [1397, 41] width 14 height 14
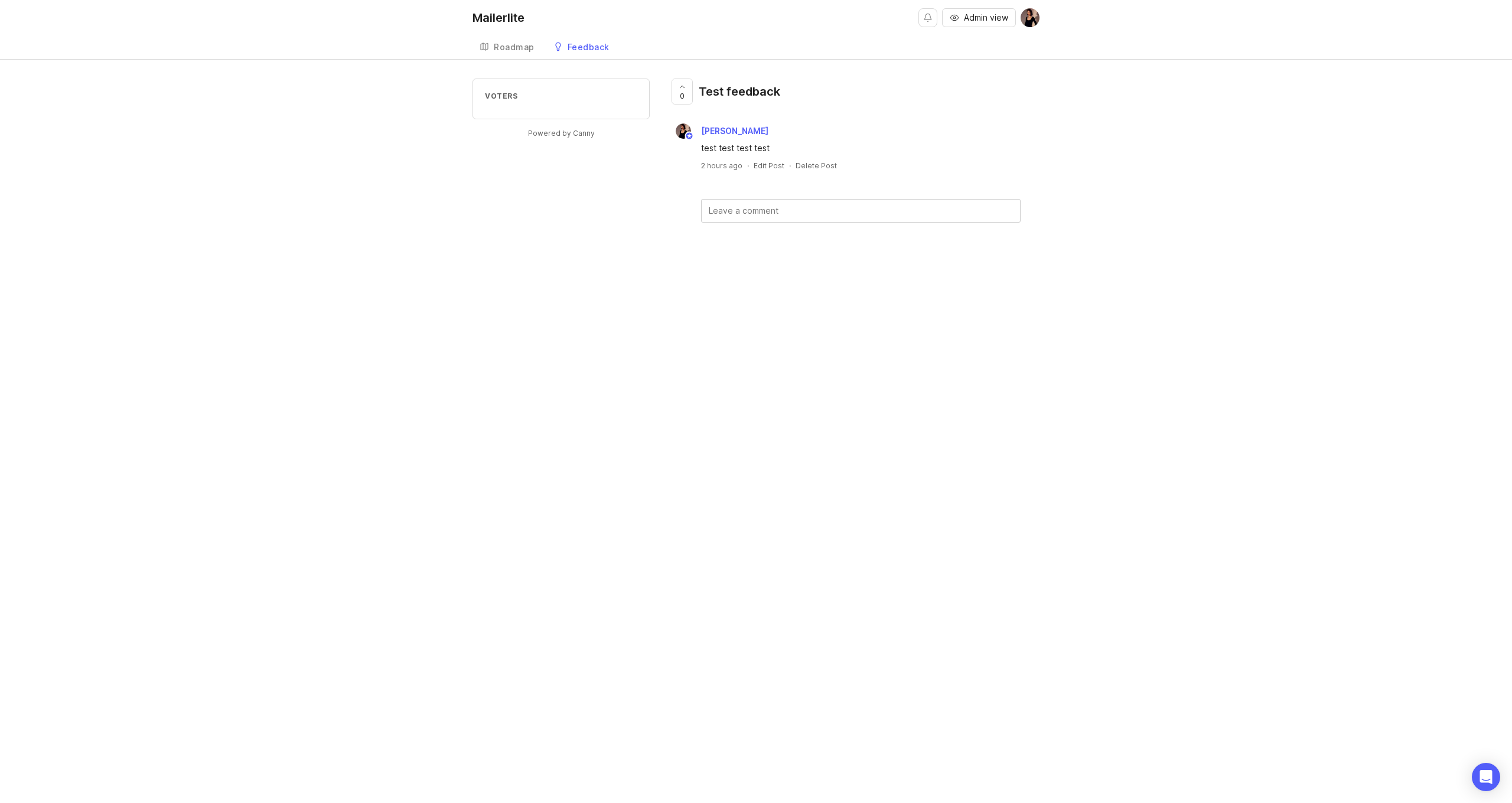
click at [929, 134] on div "[PERSON_NAME]" at bounding box center [854, 131] width 371 height 16
click at [812, 154] on div "test test test test" at bounding box center [861, 148] width 320 height 13
click at [813, 163] on div "Delete Post" at bounding box center [817, 166] width 41 height 10
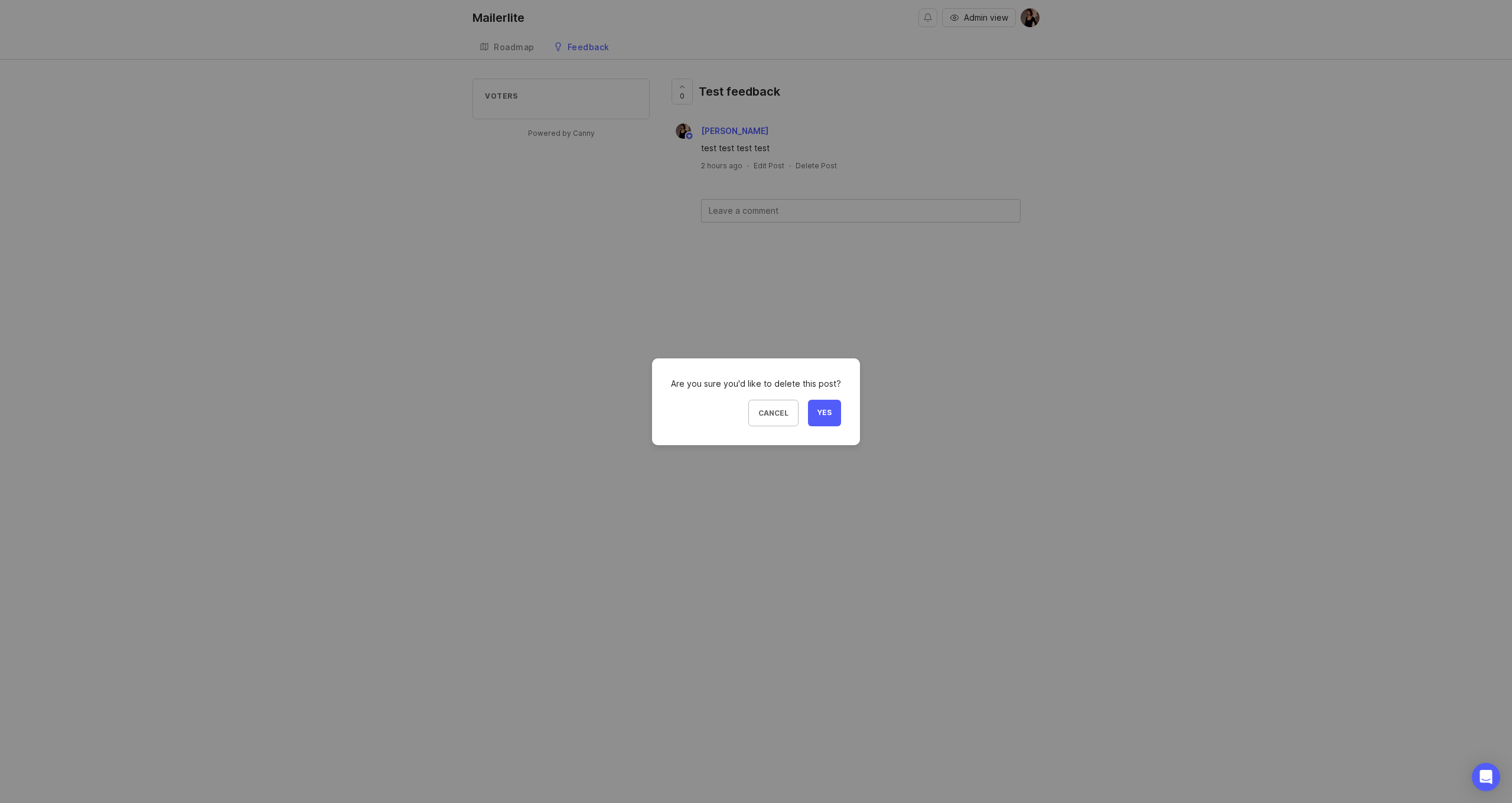
click at [832, 411] on button "Yes" at bounding box center [825, 413] width 33 height 26
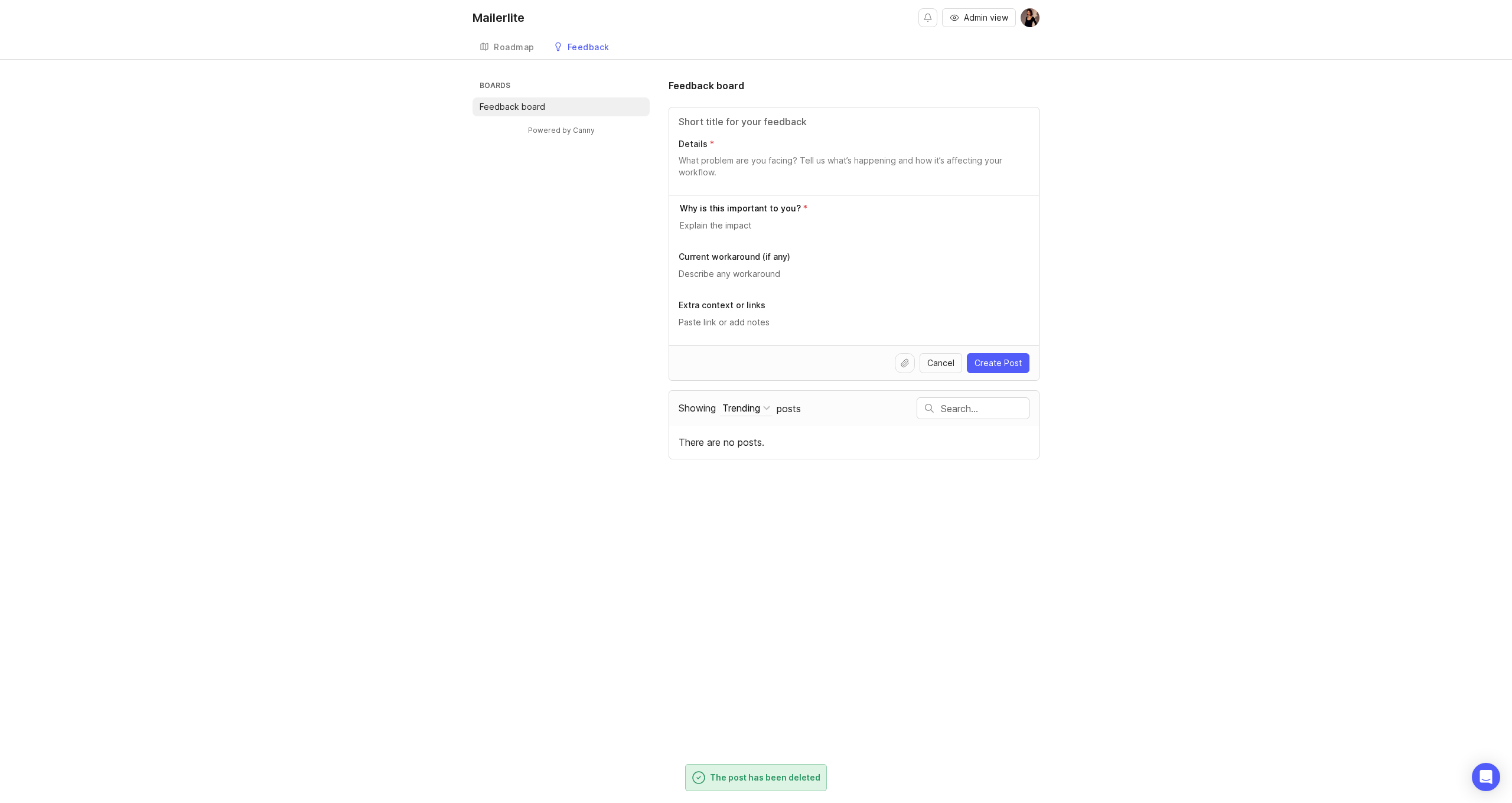
click at [494, 358] on div "Boards Feedback board Powered by Canny Feedback board Details Why is this impor…" at bounding box center [756, 269] width 567 height 381
click at [817, 126] on input "Title" at bounding box center [854, 122] width 351 height 14
click at [618, 448] on div "Boards Feedback board Powered by Canny Feedback board Details Why is this impor…" at bounding box center [756, 269] width 567 height 381
click at [759, 399] on div "Showing Trending Sort Trending Top New Filter Under Review Planned In Progress …" at bounding box center [797, 408] width 238 height 33
click at [698, 416] on label "Showing Trending Sort Trending Top New Filter Under Review Planned In Progress …" at bounding box center [728, 409] width 98 height 16
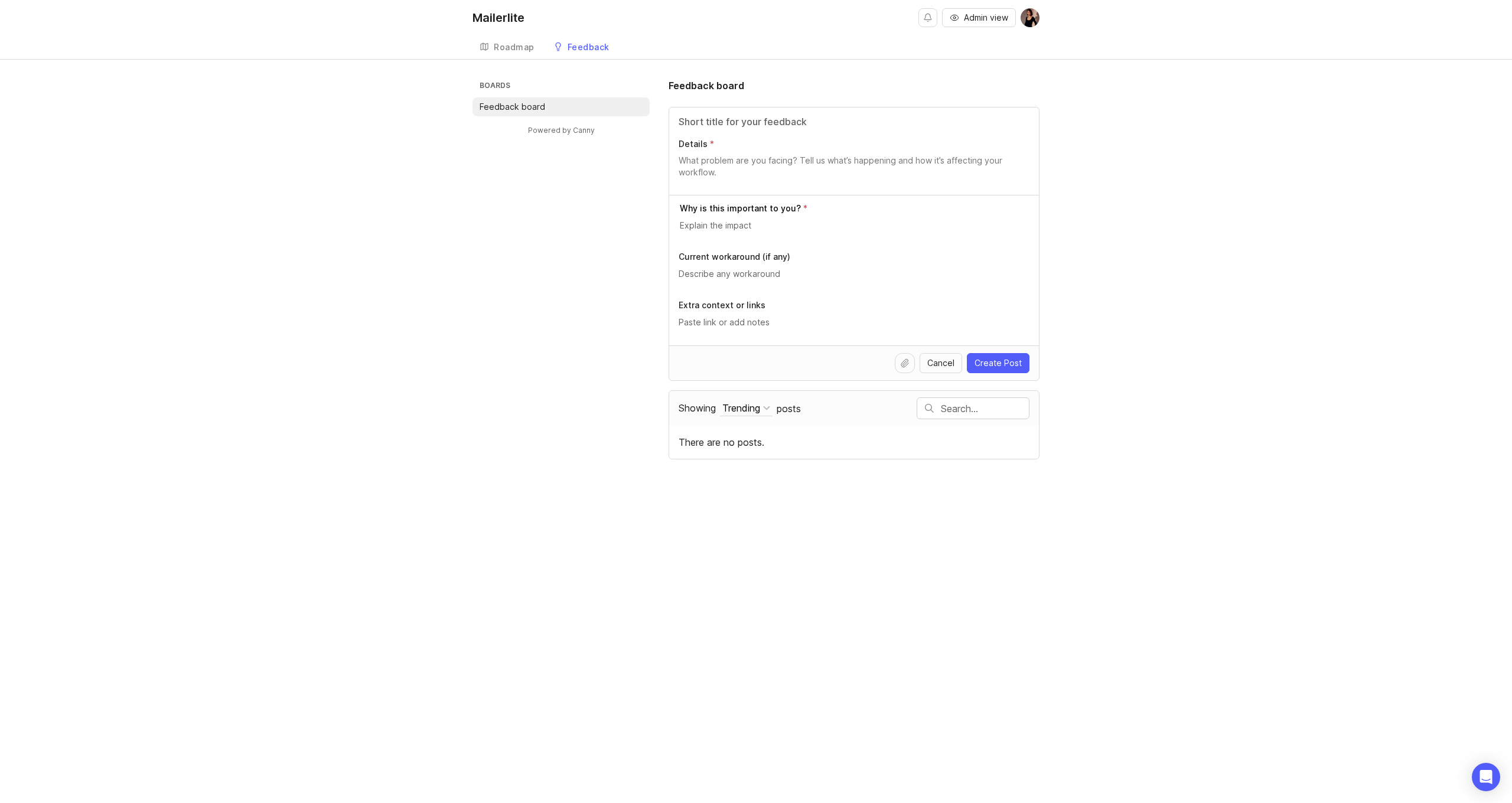
click at [720, 416] on button "Trending" at bounding box center [746, 409] width 53 height 16
click at [741, 463] on div "Top" at bounding box center [737, 467] width 66 height 20
click at [746, 412] on button "Top" at bounding box center [735, 409] width 32 height 16
click at [820, 650] on div "Mailerlite Admin view Create Roadmap Feedback Feedback board Boards Feedback bo…" at bounding box center [756, 401] width 1512 height 803
click at [516, 50] on div "Roadmap" at bounding box center [515, 47] width 41 height 8
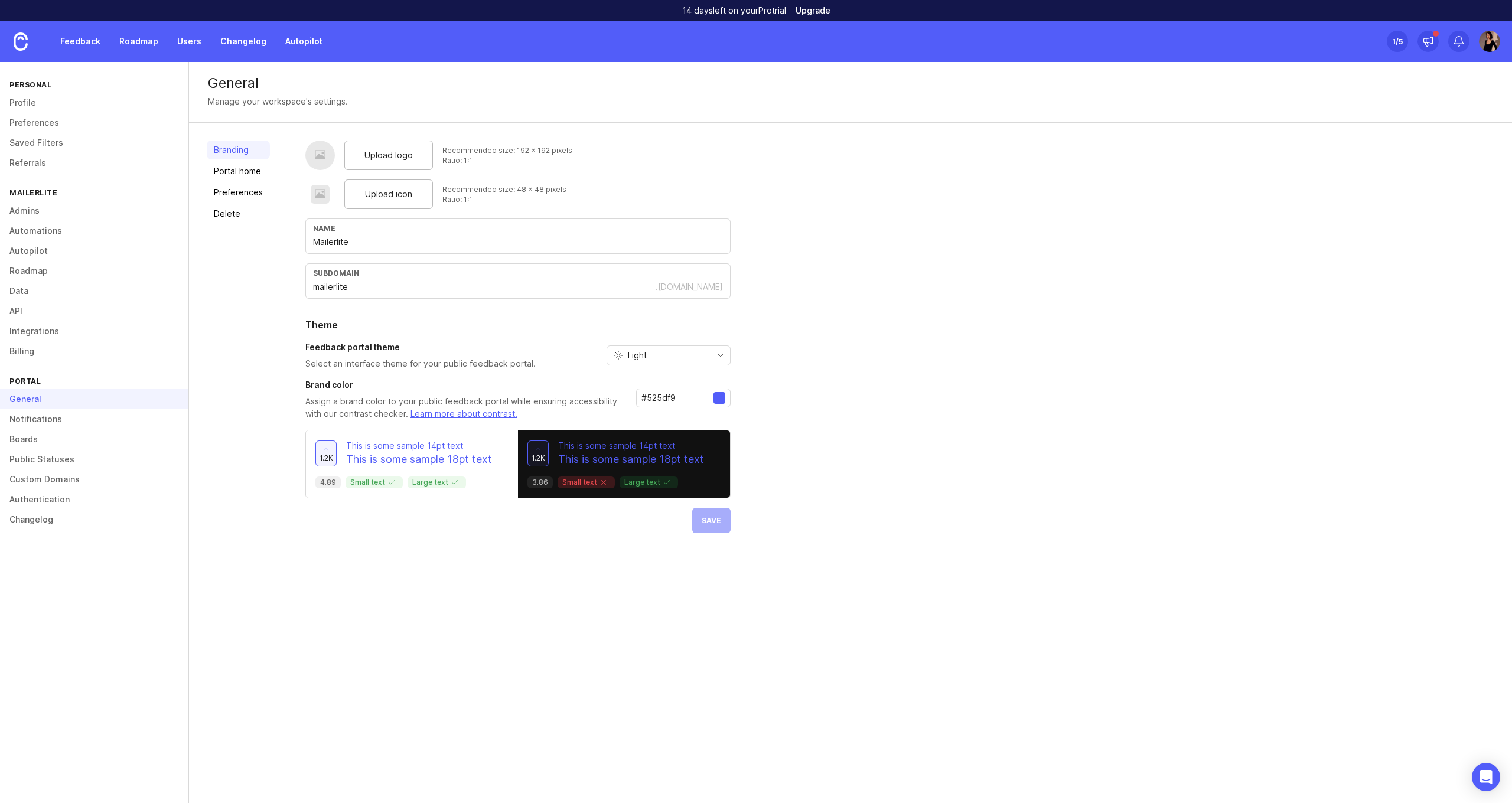
click at [53, 438] on link "Boards" at bounding box center [94, 439] width 188 height 20
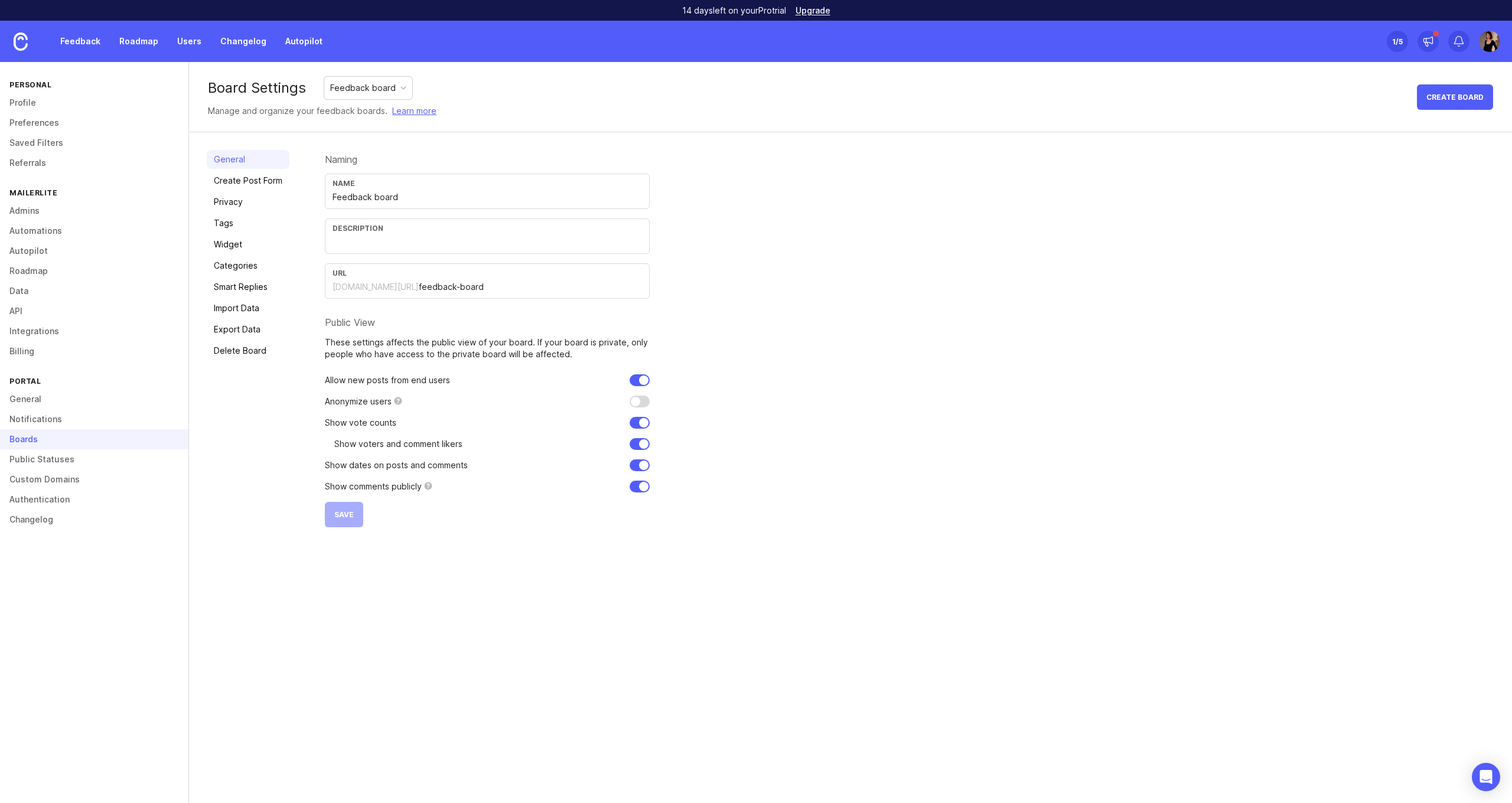
click at [448, 199] on input "Feedback board" at bounding box center [487, 197] width 310 height 13
click at [456, 155] on div "Naming" at bounding box center [486, 160] width 325 height 10
click at [263, 181] on link "Create Post Form" at bounding box center [248, 180] width 82 height 19
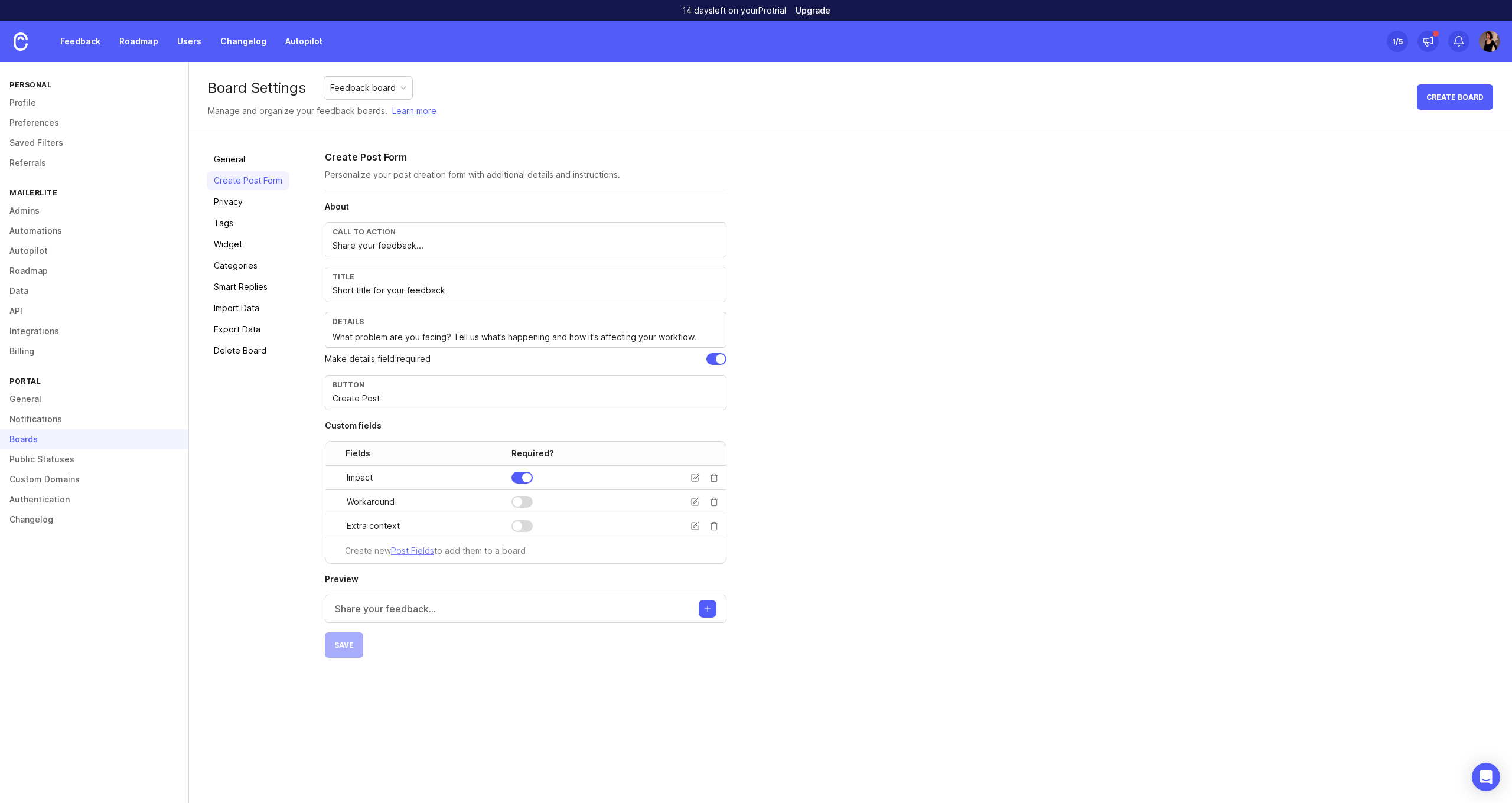
click at [241, 197] on link "Privacy" at bounding box center [248, 201] width 82 height 19
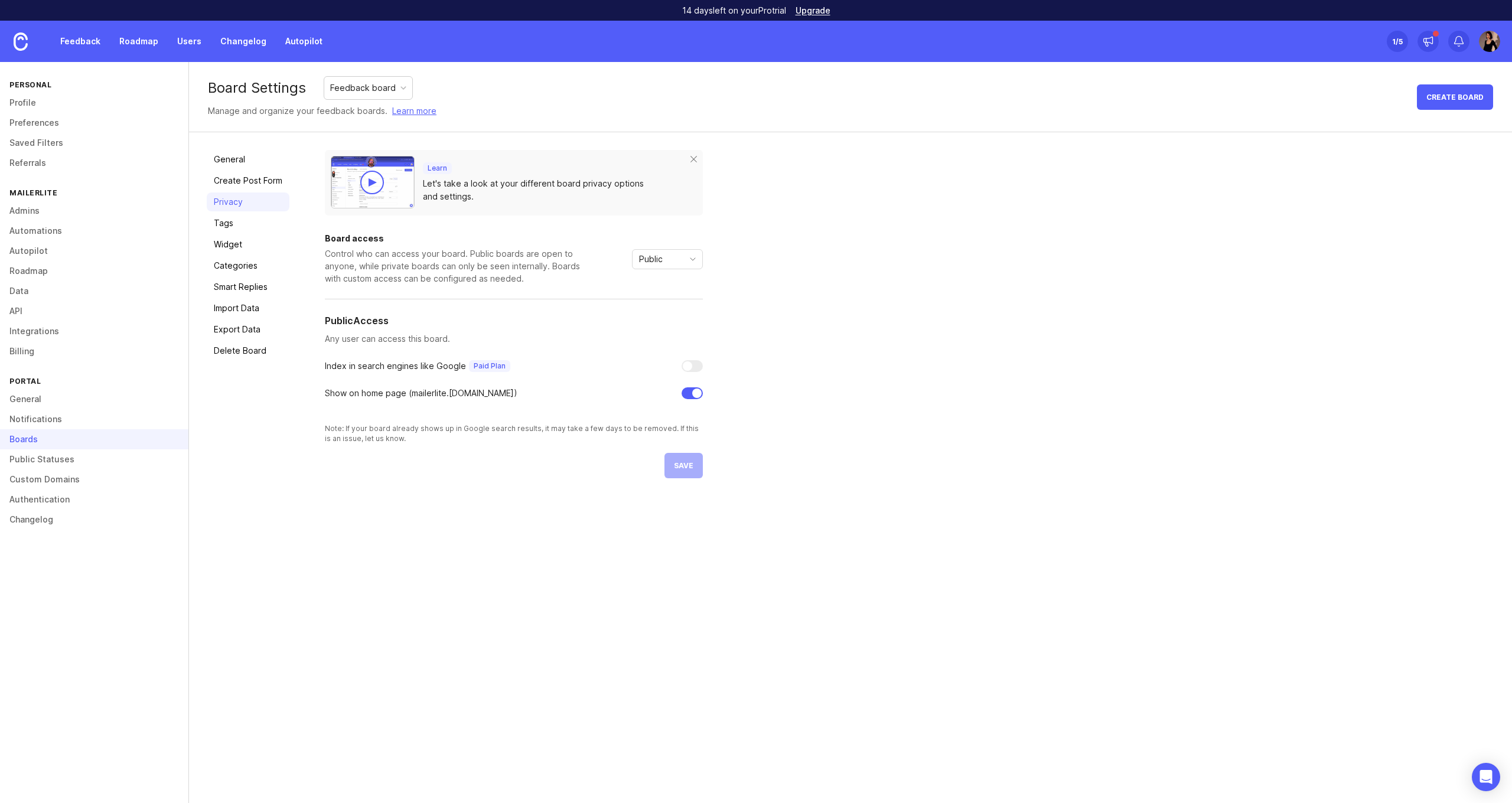
click at [246, 176] on link "Create Post Form" at bounding box center [248, 180] width 82 height 19
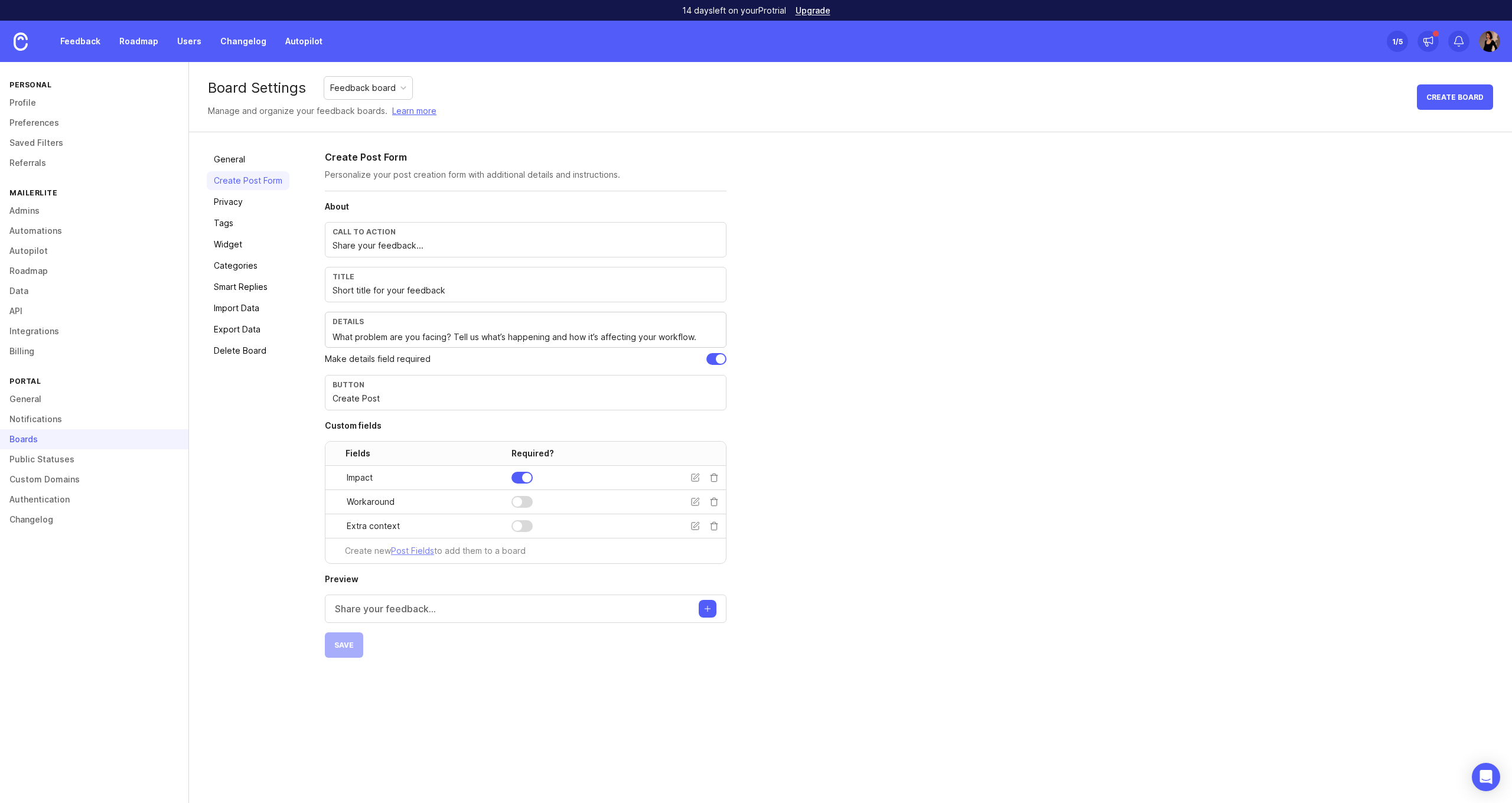
click at [407, 85] on div at bounding box center [404, 88] width 6 height 6
click at [1038, 171] on div "Create Post Form Personalize your post creation form with additional details an…" at bounding box center [909, 404] width 1170 height 508
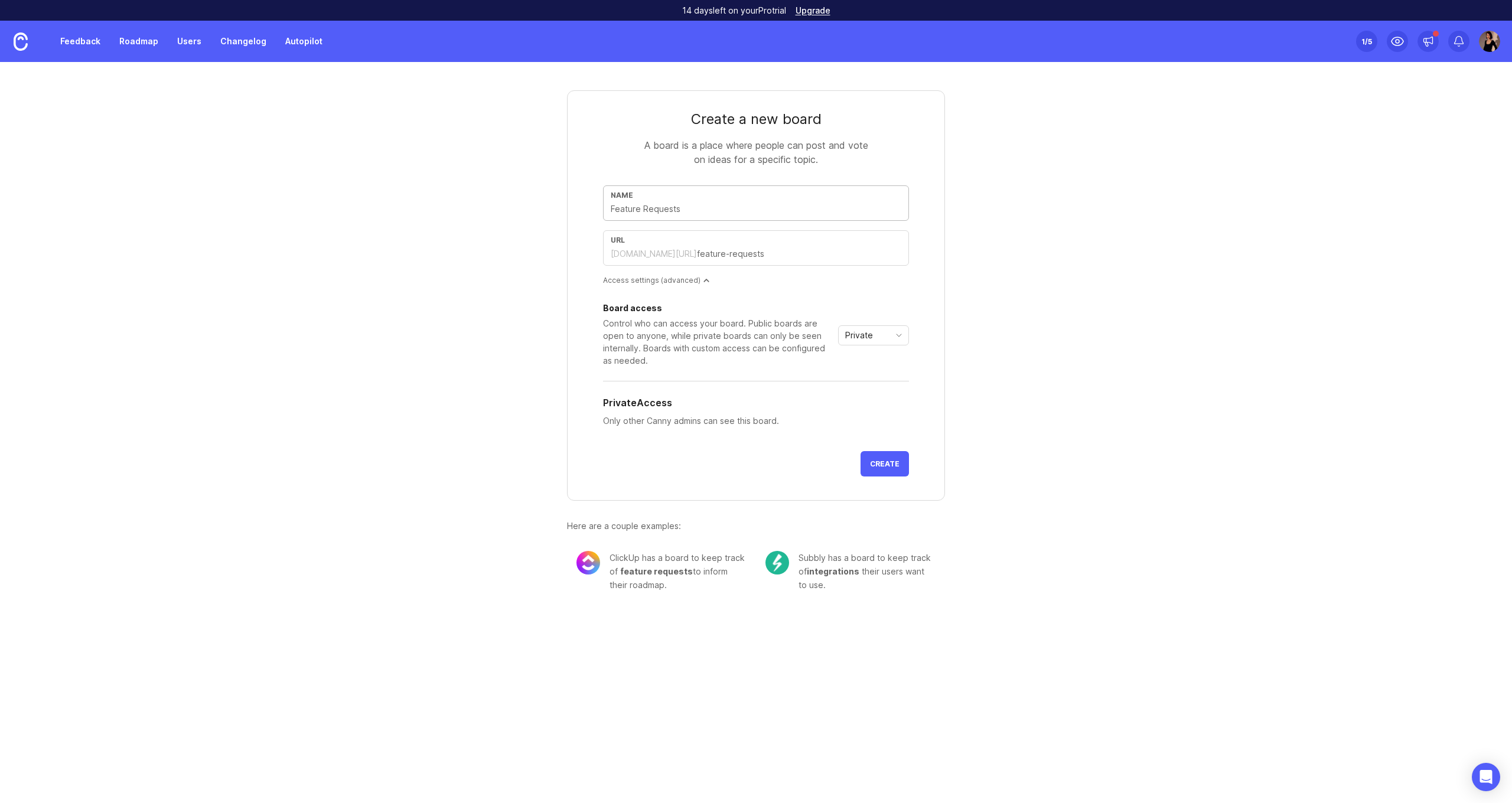
click at [744, 210] on input "text" at bounding box center [756, 209] width 290 height 13
type input "i"
type input "in"
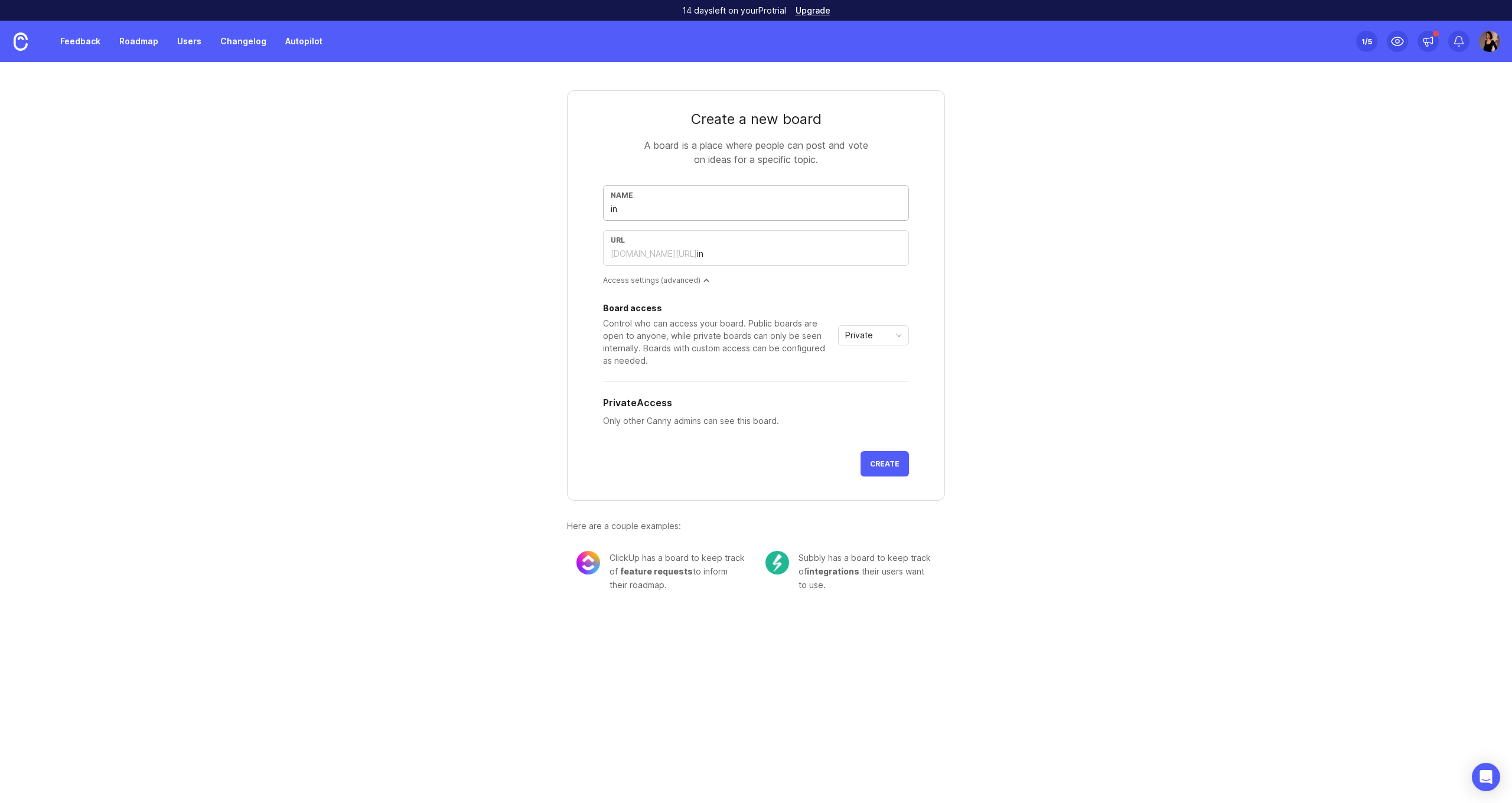
type input "i"
type input "I"
type input "i"
type input "In"
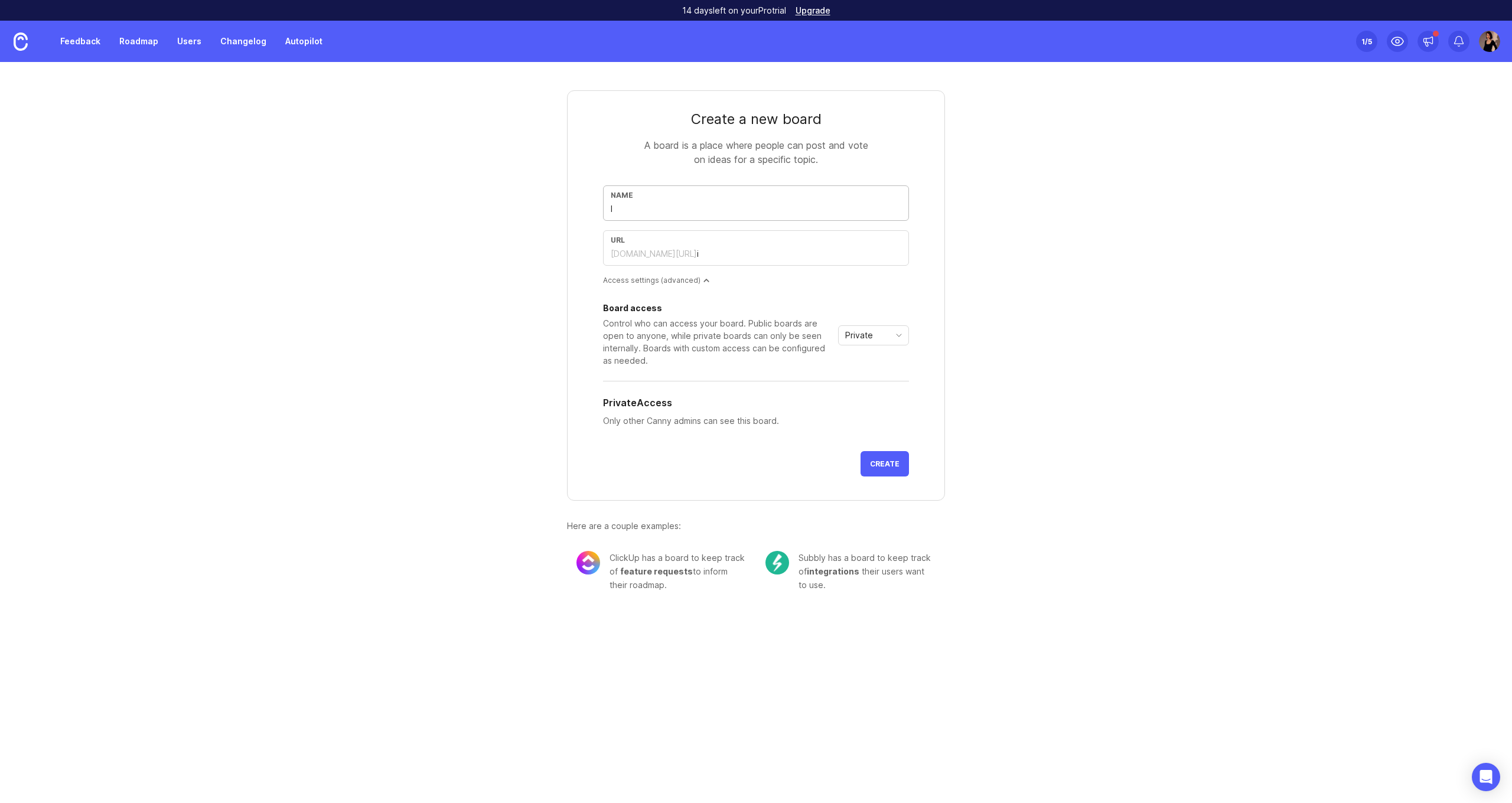
type input "in"
type input "Int"
type input "int"
type input "Inte"
type input "inte"
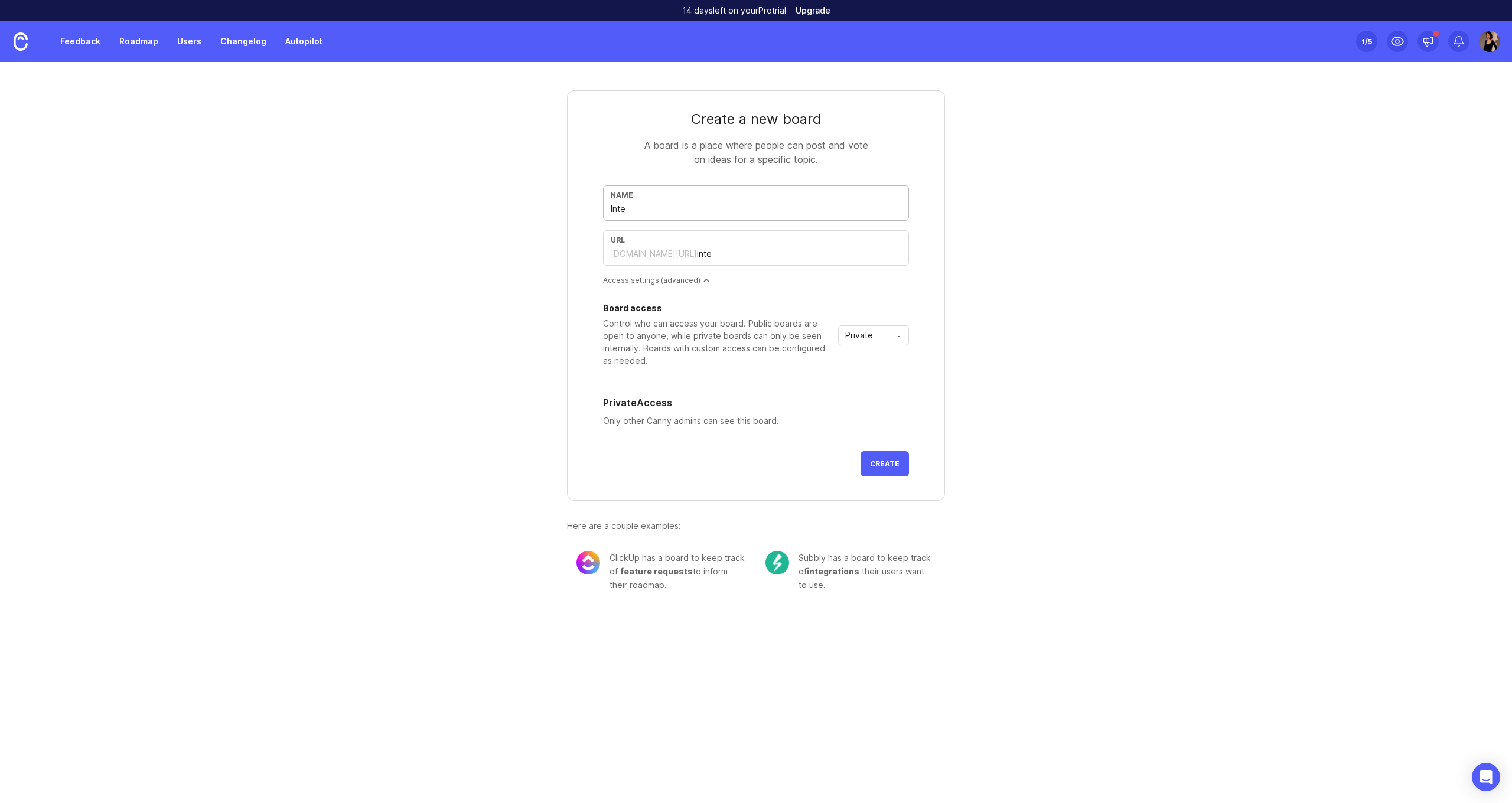
type input "Inter"
type input "inter"
type input "Intern"
type input "intern"
type input "Interna"
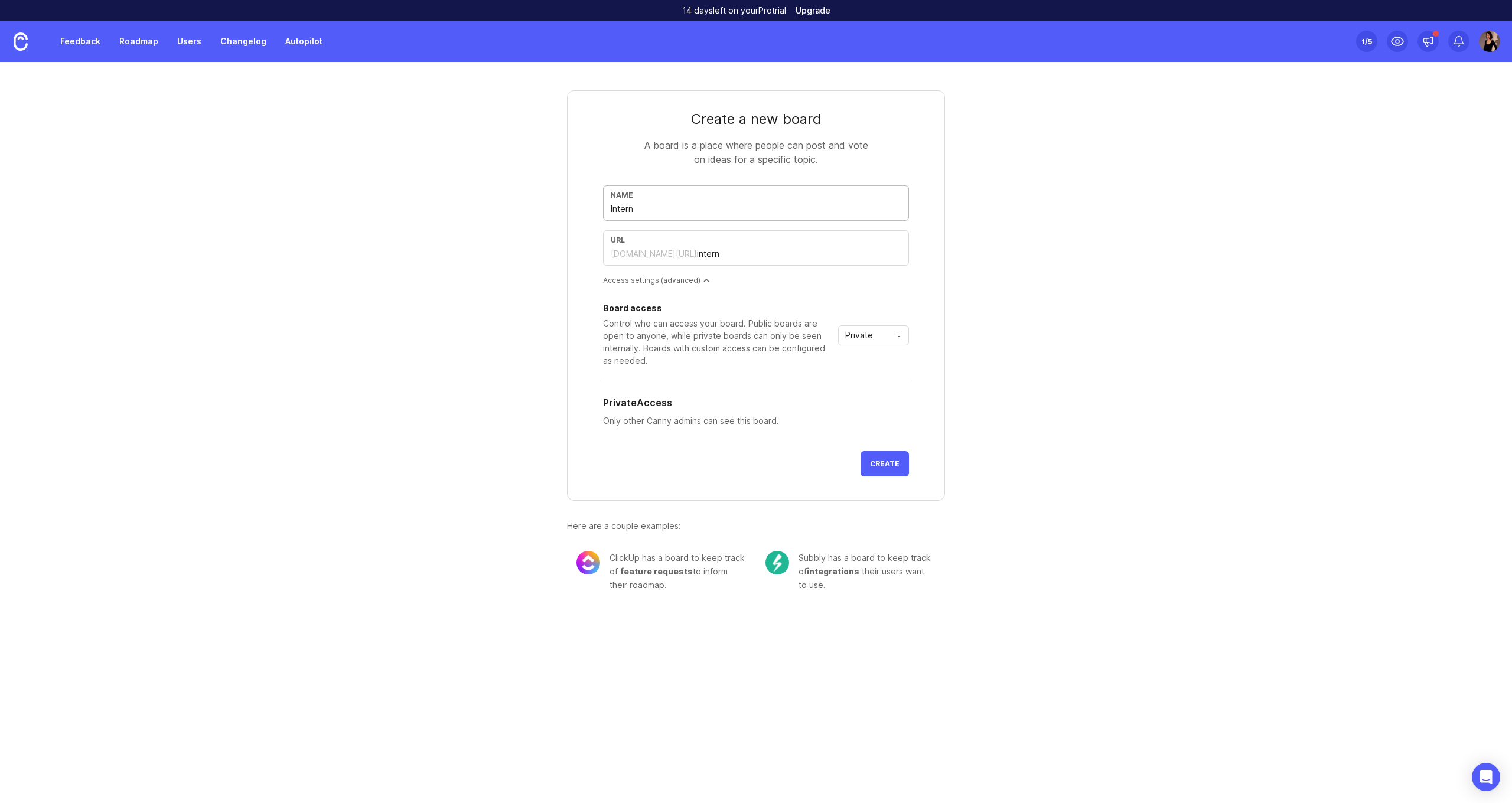
type input "interna"
type input "Internal"
type input "internal"
type input "Internal f"
type input "internal-f"
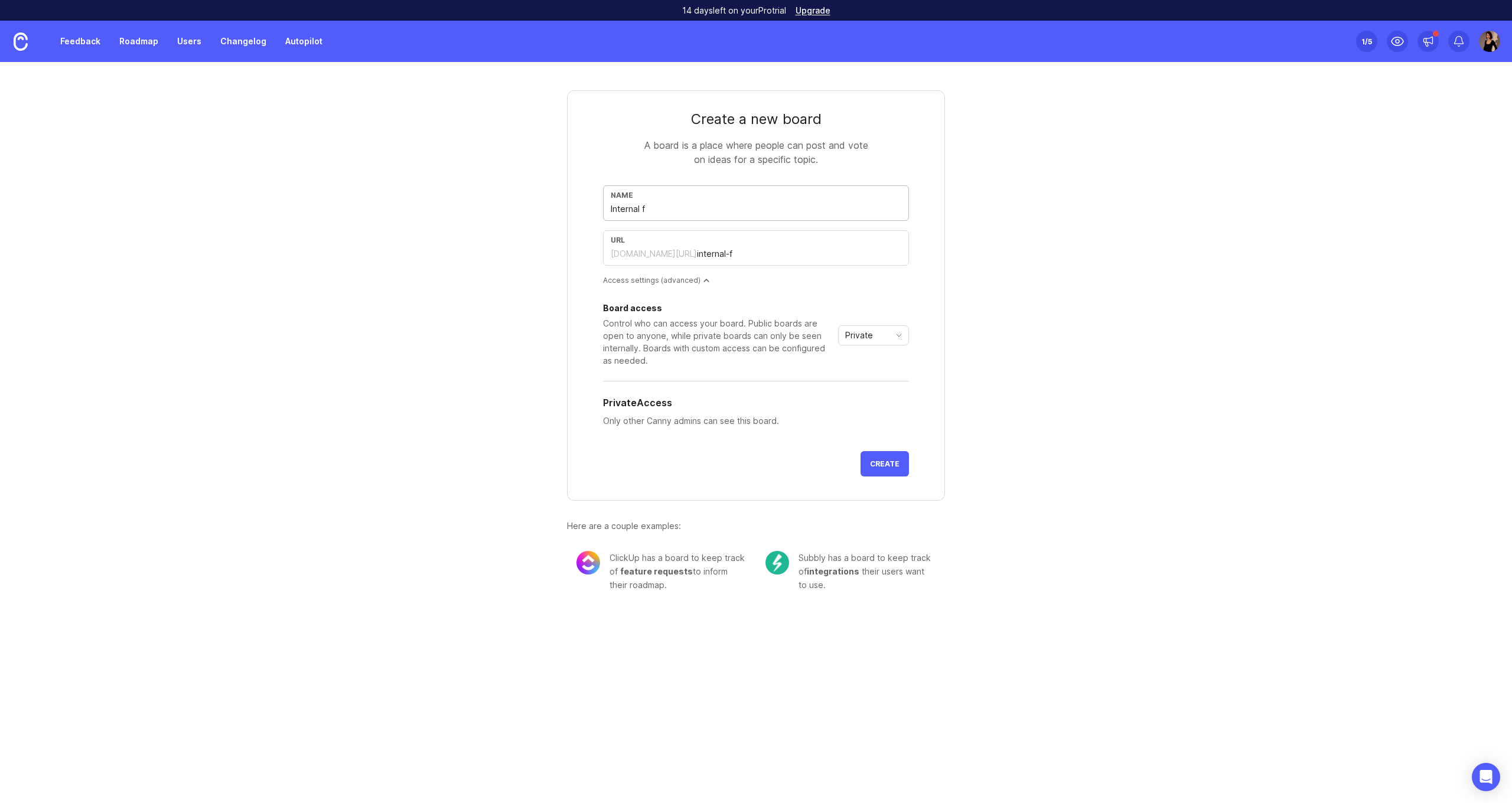
type input "Internal fe"
type input "internal-fe"
type input "Internal fee"
type input "internal-fee"
type input "Internal feed"
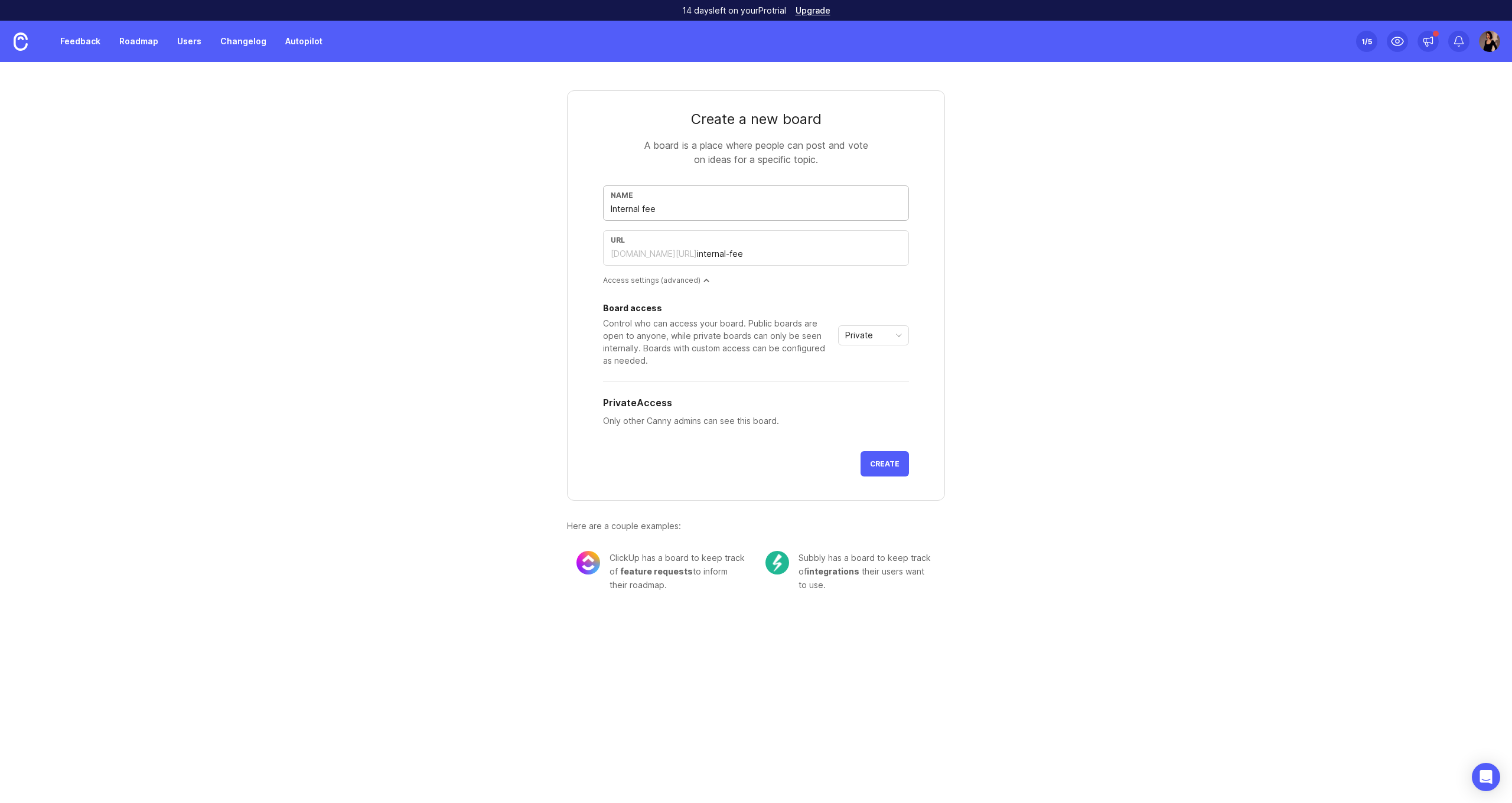
type input "internal-feed"
type input "Internal feedb"
type input "internal-feedb"
type input "Internal feedba"
type input "internal-feedba"
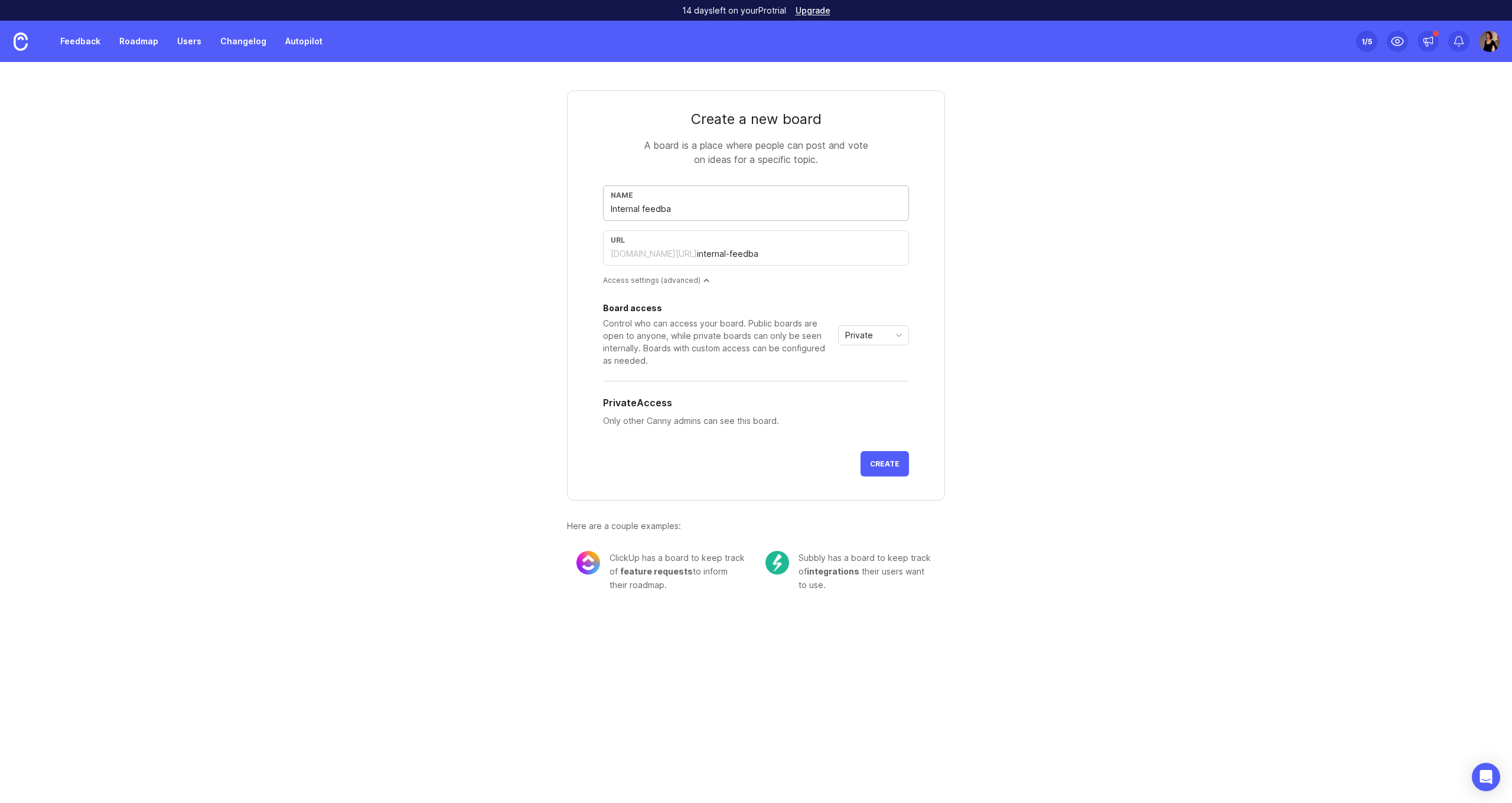
type input "Internal feedbac"
type input "internal-feedbac"
type input "Internal feedback"
type input "internal-feedback"
type input "Internal feedback b"
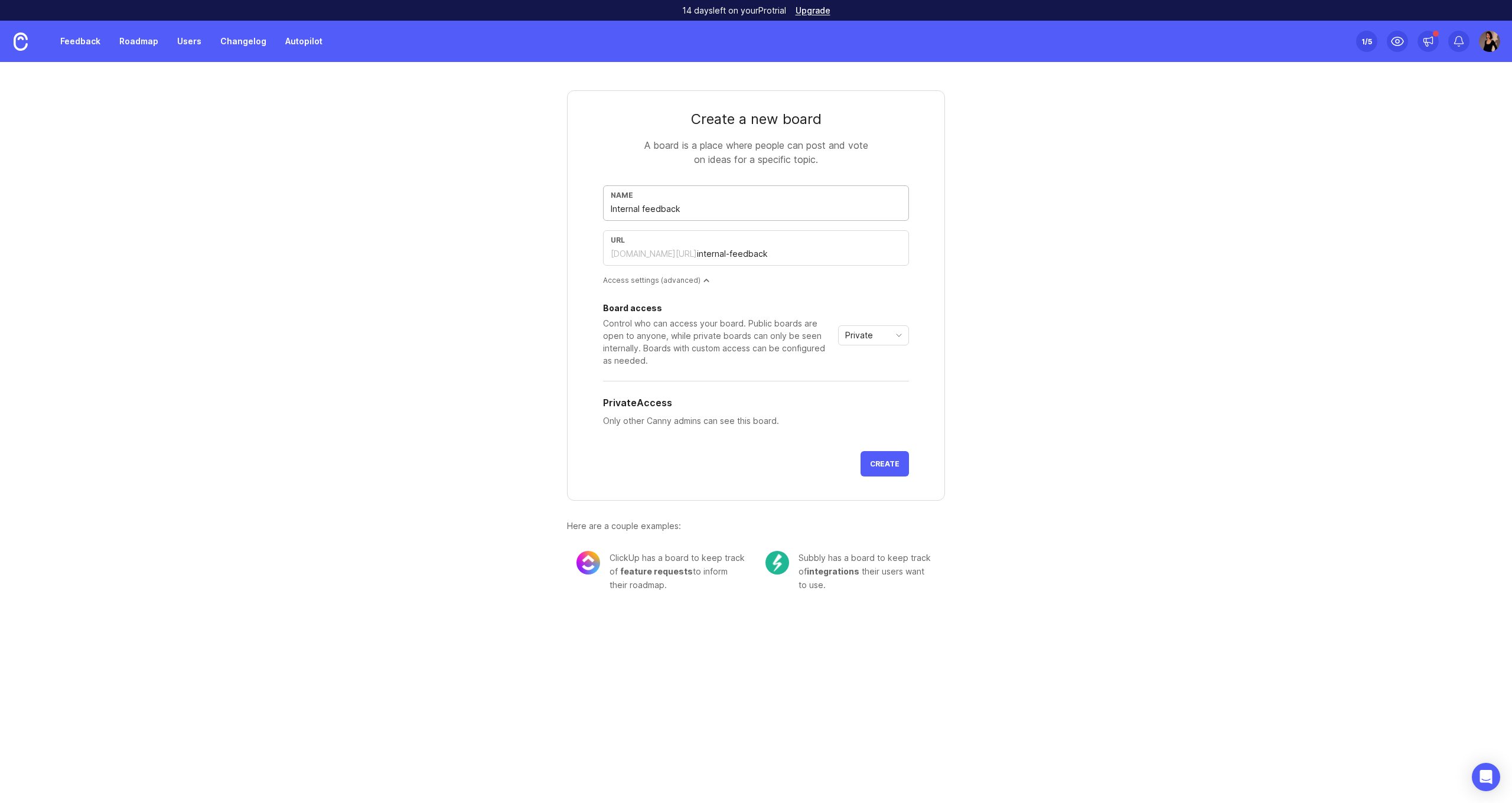
type input "internal-feedback-b"
type input "Internal feedback bo"
type input "internal-feedback-bo"
type input "Internal feedback boa"
type input "internal-feedback-boa"
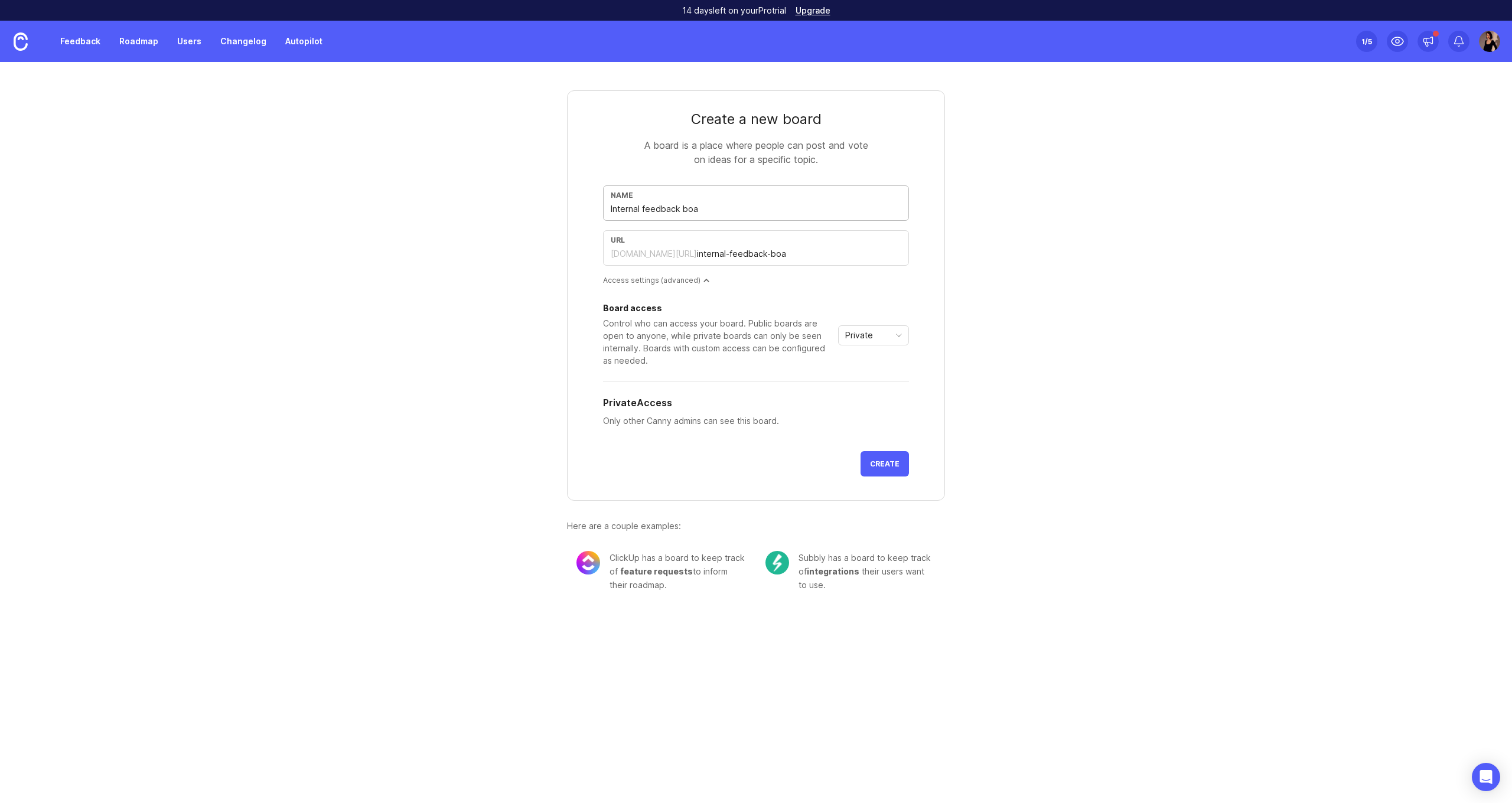
type input "Internal feedback boar"
type input "internal-feedback-boar"
type input "Internal feedback board"
type input "internal-feedback-board"
type input "Internal feedback board"
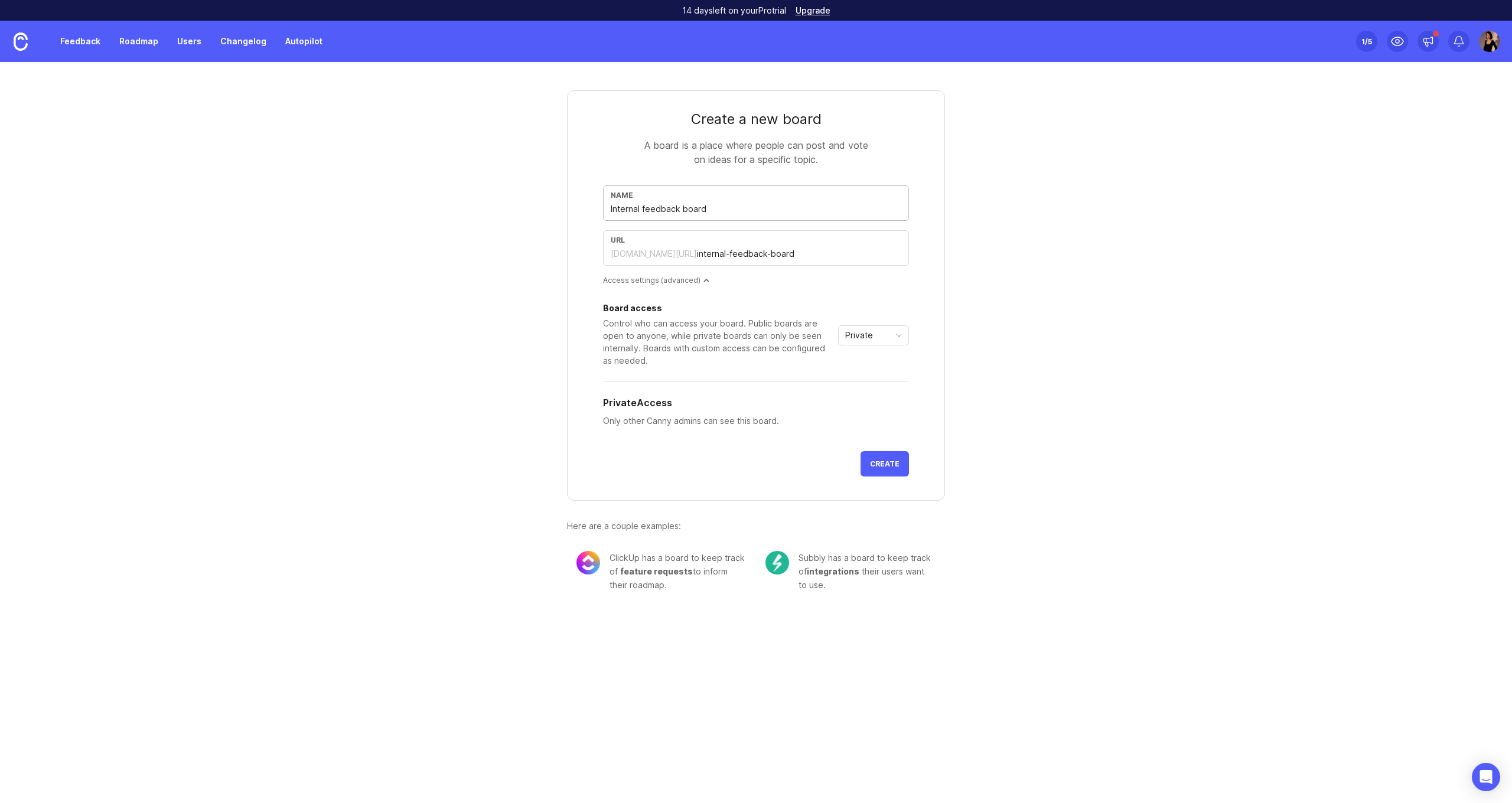
click at [769, 339] on div "Control who can access your board. Public boards are open to anyone, while priv…" at bounding box center [718, 342] width 230 height 50
click at [886, 455] on button "Create" at bounding box center [884, 464] width 48 height 25
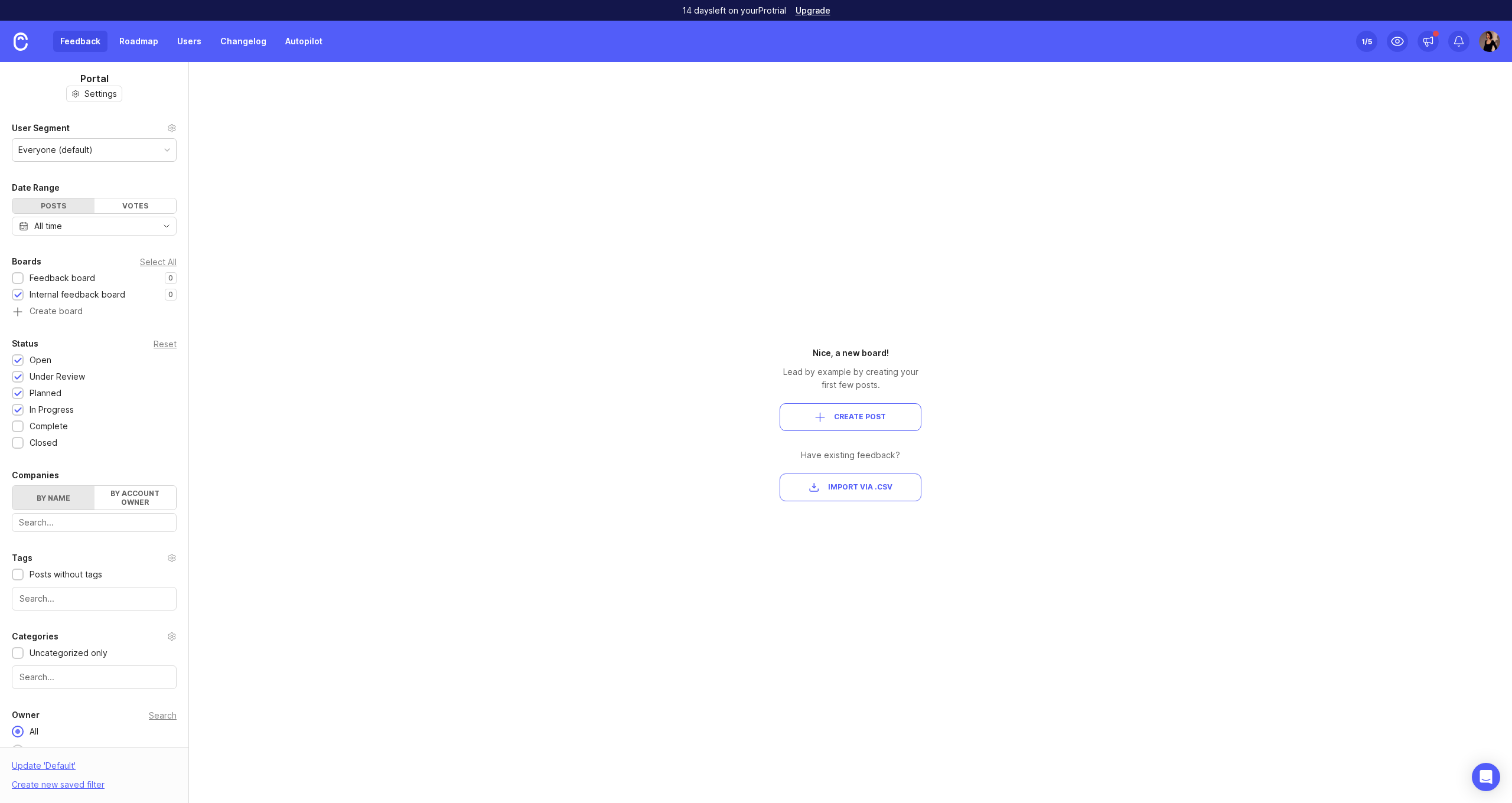
click at [136, 152] on div "Everyone (default)" at bounding box center [94, 150] width 164 height 23
click at [117, 152] on div "Everyone (default)" at bounding box center [94, 150] width 164 height 23
click at [20, 278] on div at bounding box center [18, 278] width 8 height 9
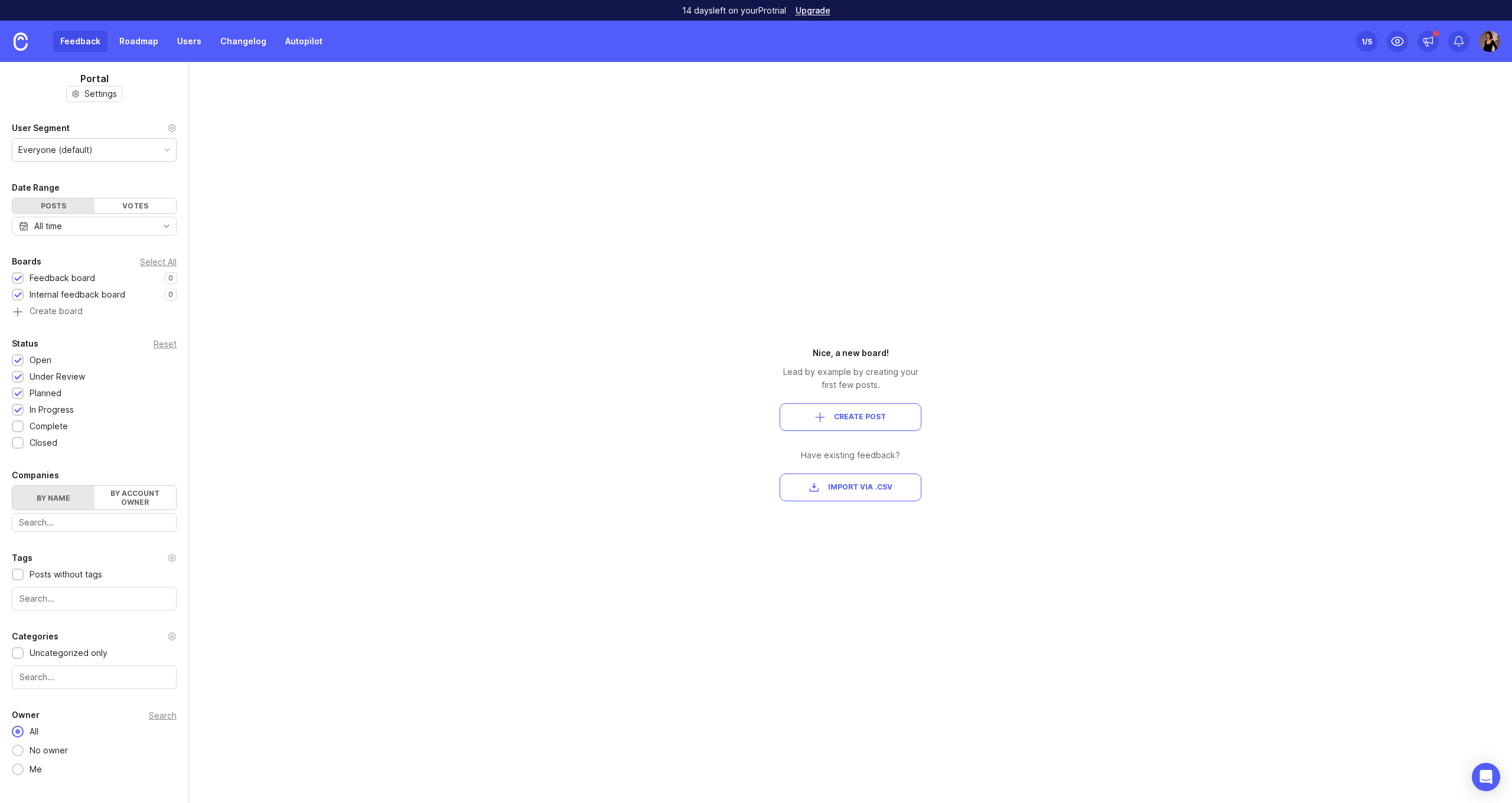
click at [107, 152] on div "Everyone (default)" at bounding box center [94, 150] width 164 height 23
click at [146, 202] on div "Votes" at bounding box center [135, 205] width 82 height 15
click at [52, 209] on div "Posts" at bounding box center [54, 205] width 82 height 15
click at [67, 226] on div "All time" at bounding box center [94, 226] width 165 height 19
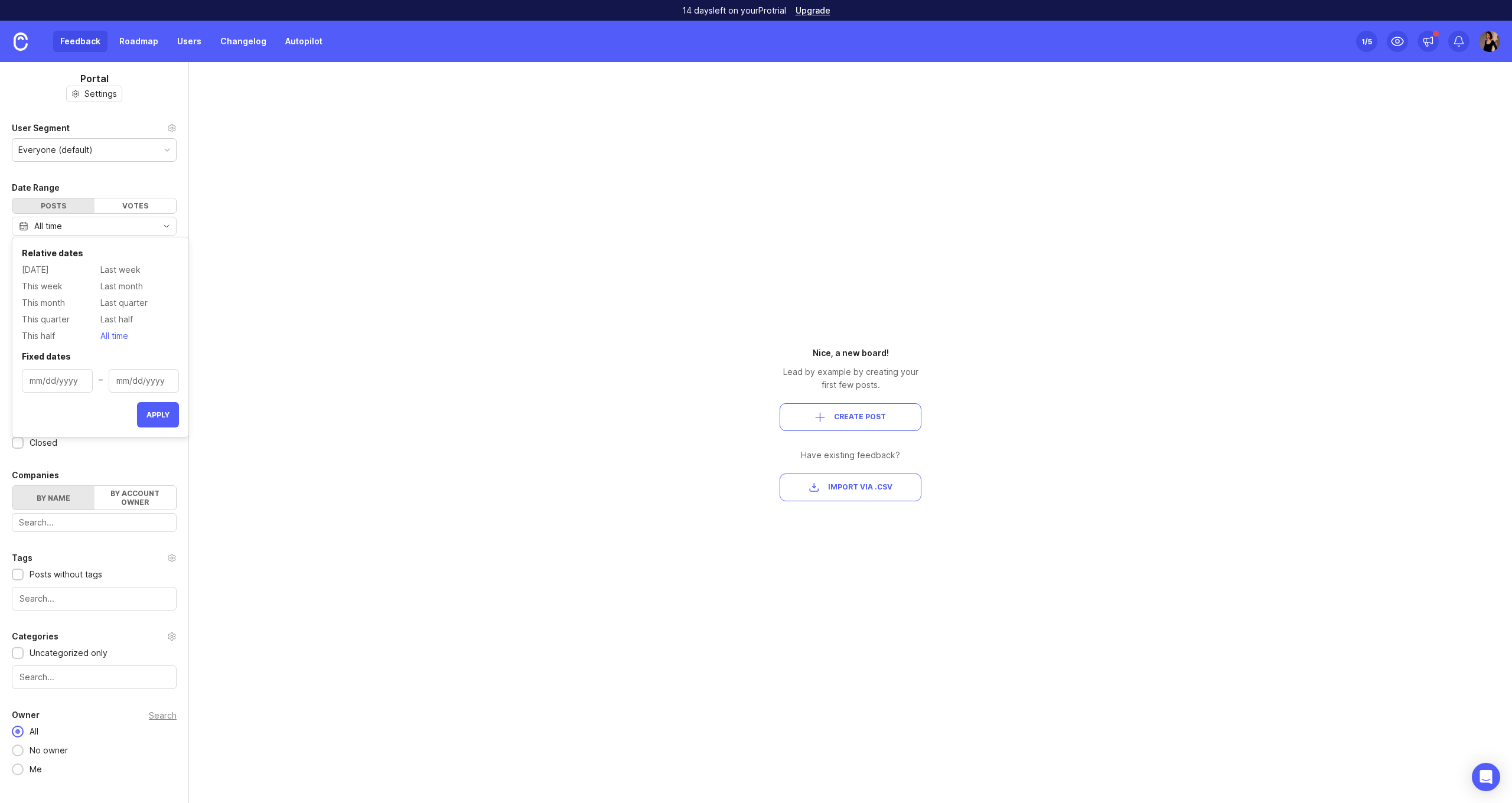
click at [66, 226] on div "All time" at bounding box center [94, 226] width 165 height 19
click at [134, 30] on div "Feedback Roadmap Users Changelog Autopilot" at bounding box center [165, 41] width 329 height 41
click at [136, 38] on link "Roadmap" at bounding box center [138, 41] width 53 height 22
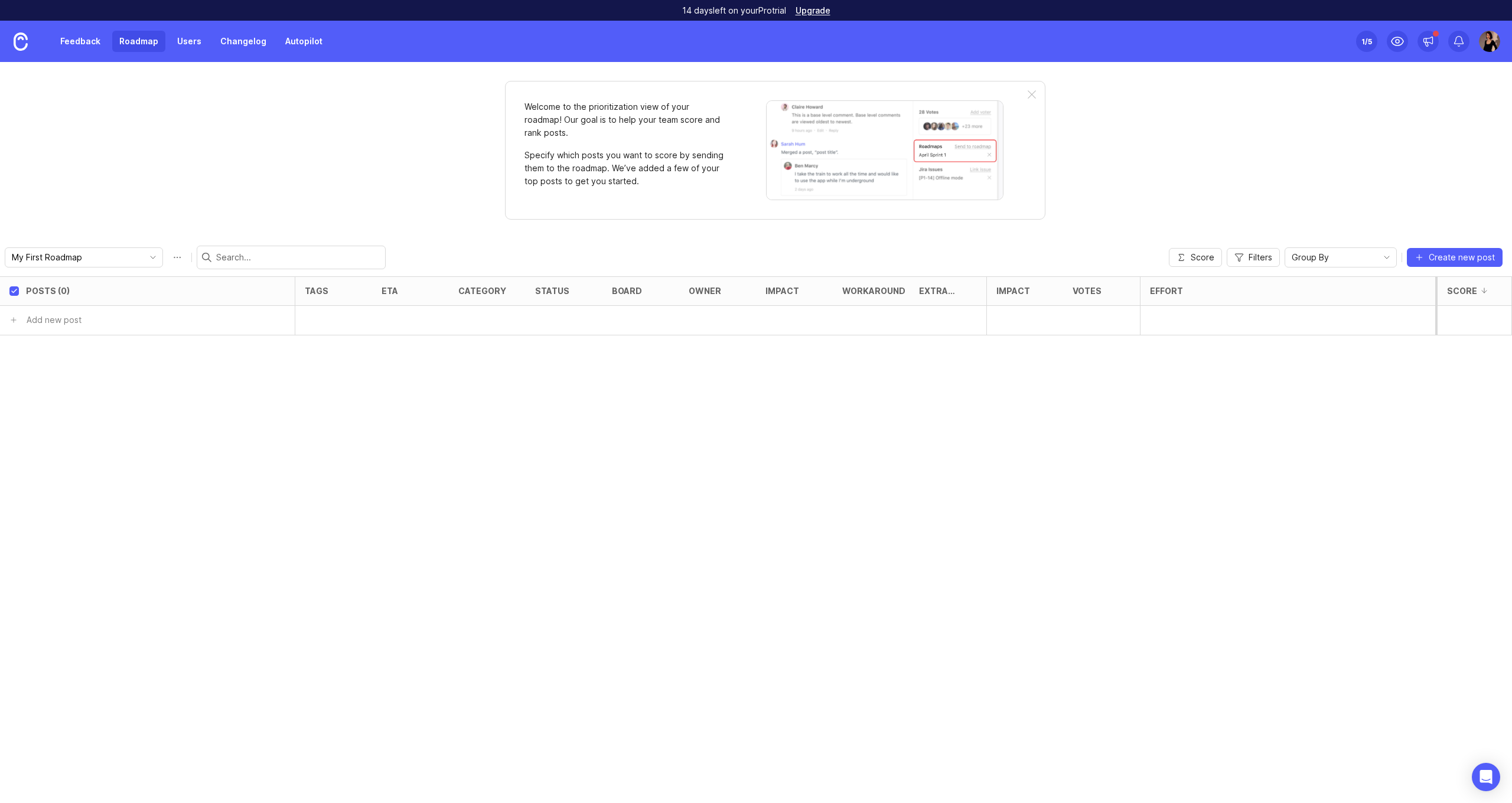
click at [186, 35] on link "Users" at bounding box center [189, 41] width 38 height 22
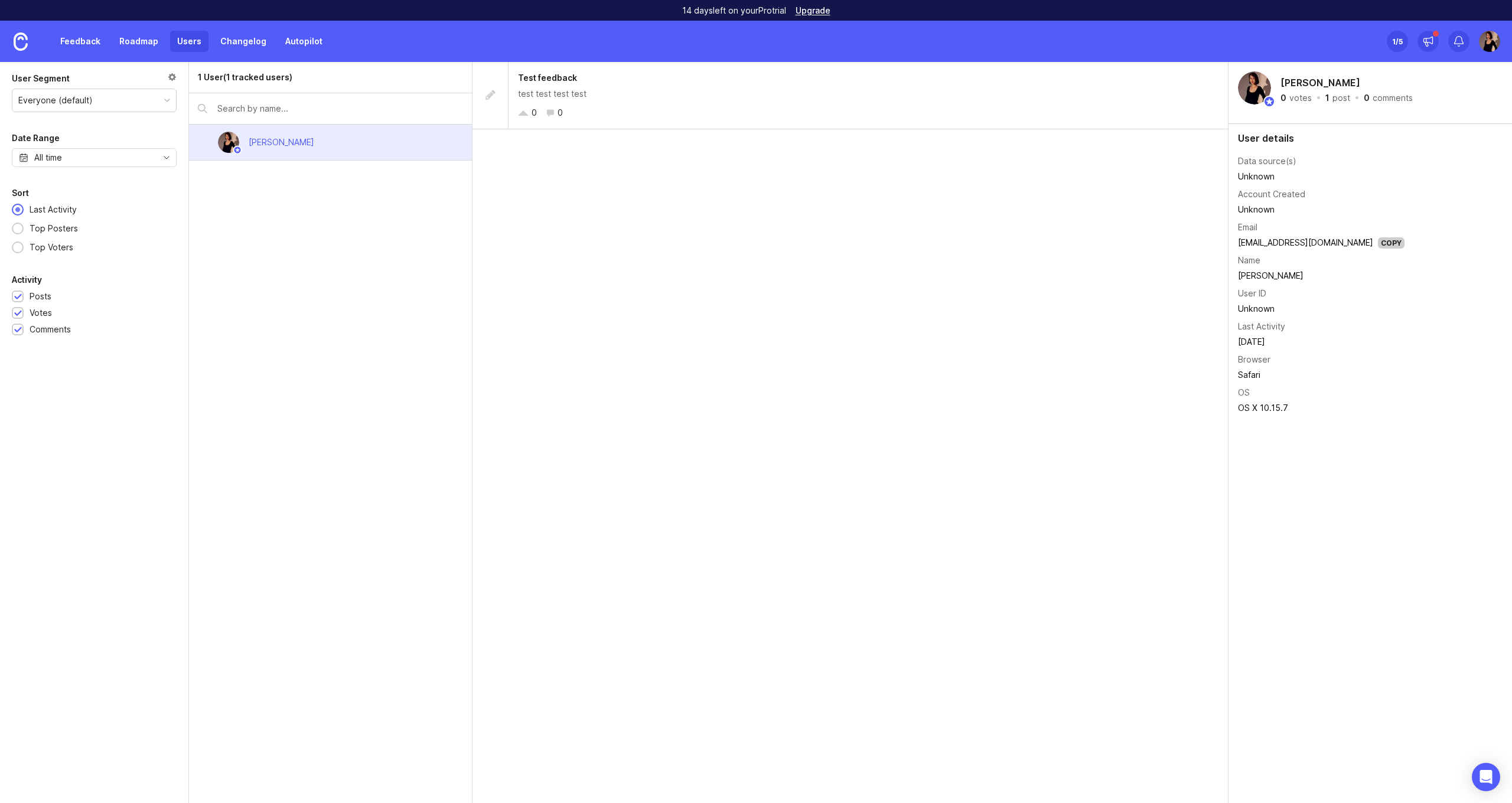
click at [305, 249] on div "1 User (1 tracked users) [PERSON_NAME]" at bounding box center [330, 432] width 283 height 741
click at [84, 41] on link "Feedback" at bounding box center [79, 41] width 54 height 22
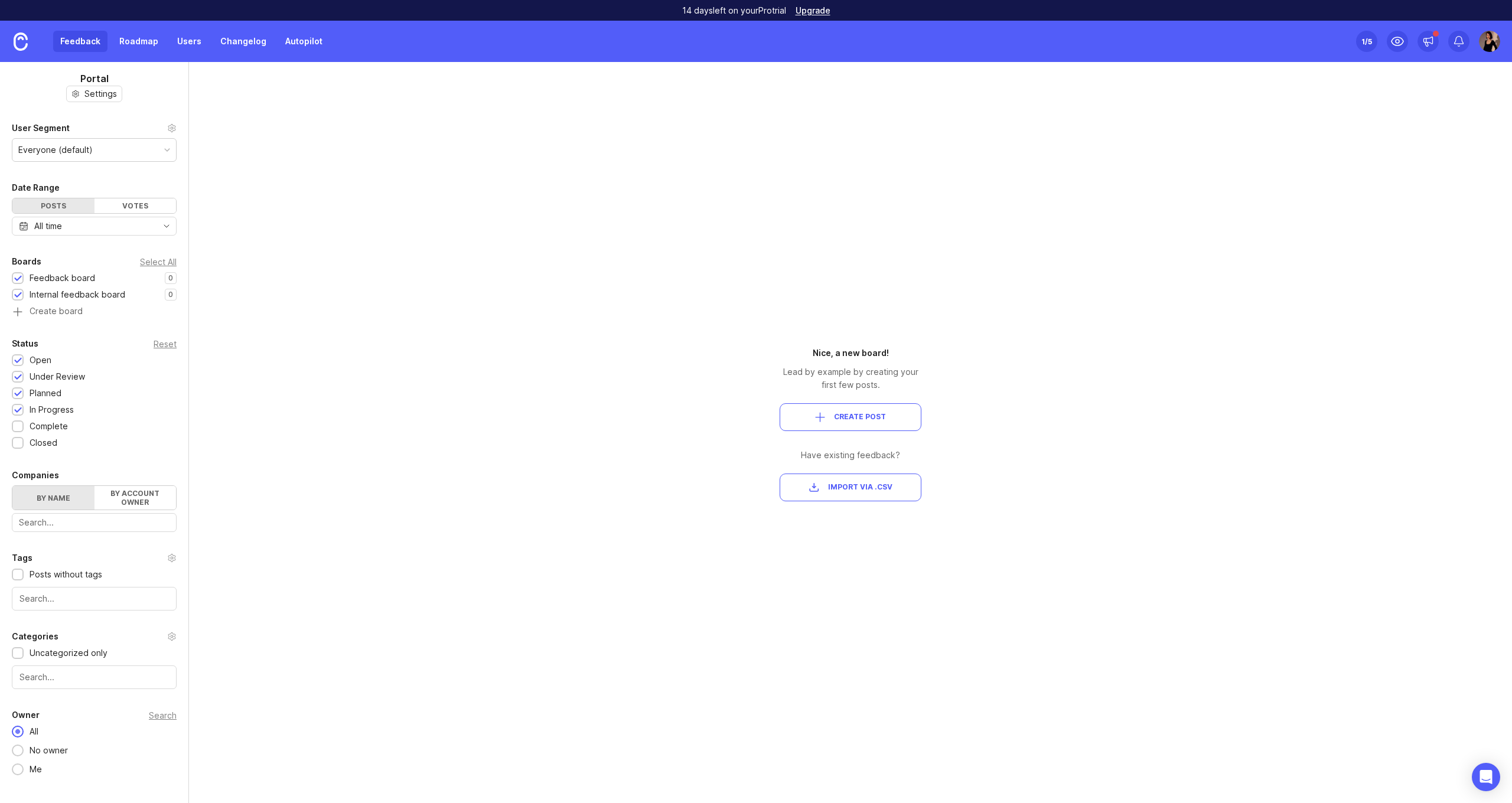
click at [27, 47] on img at bounding box center [21, 41] width 14 height 19
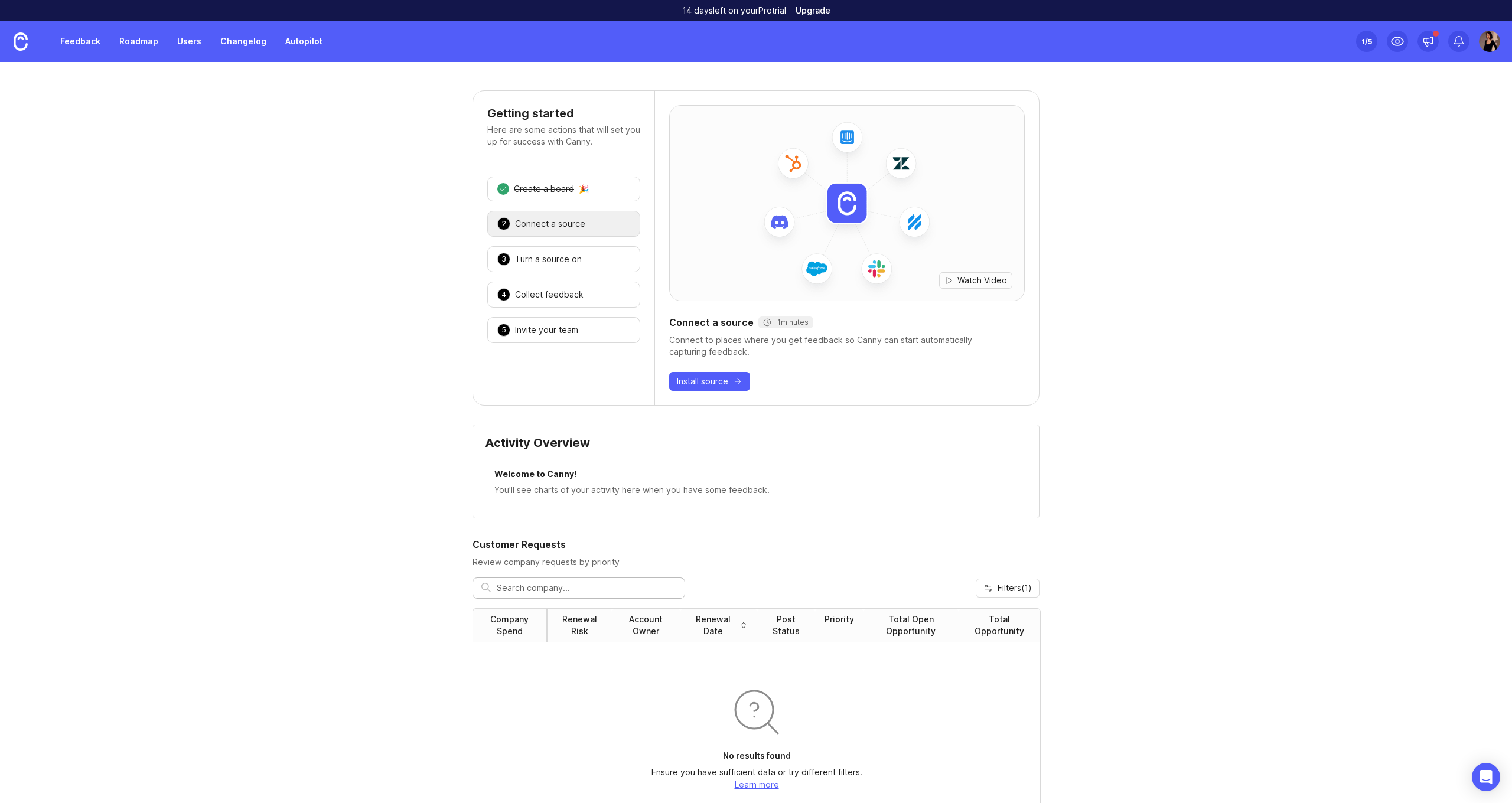
click at [74, 48] on link "Feedback" at bounding box center [79, 41] width 54 height 22
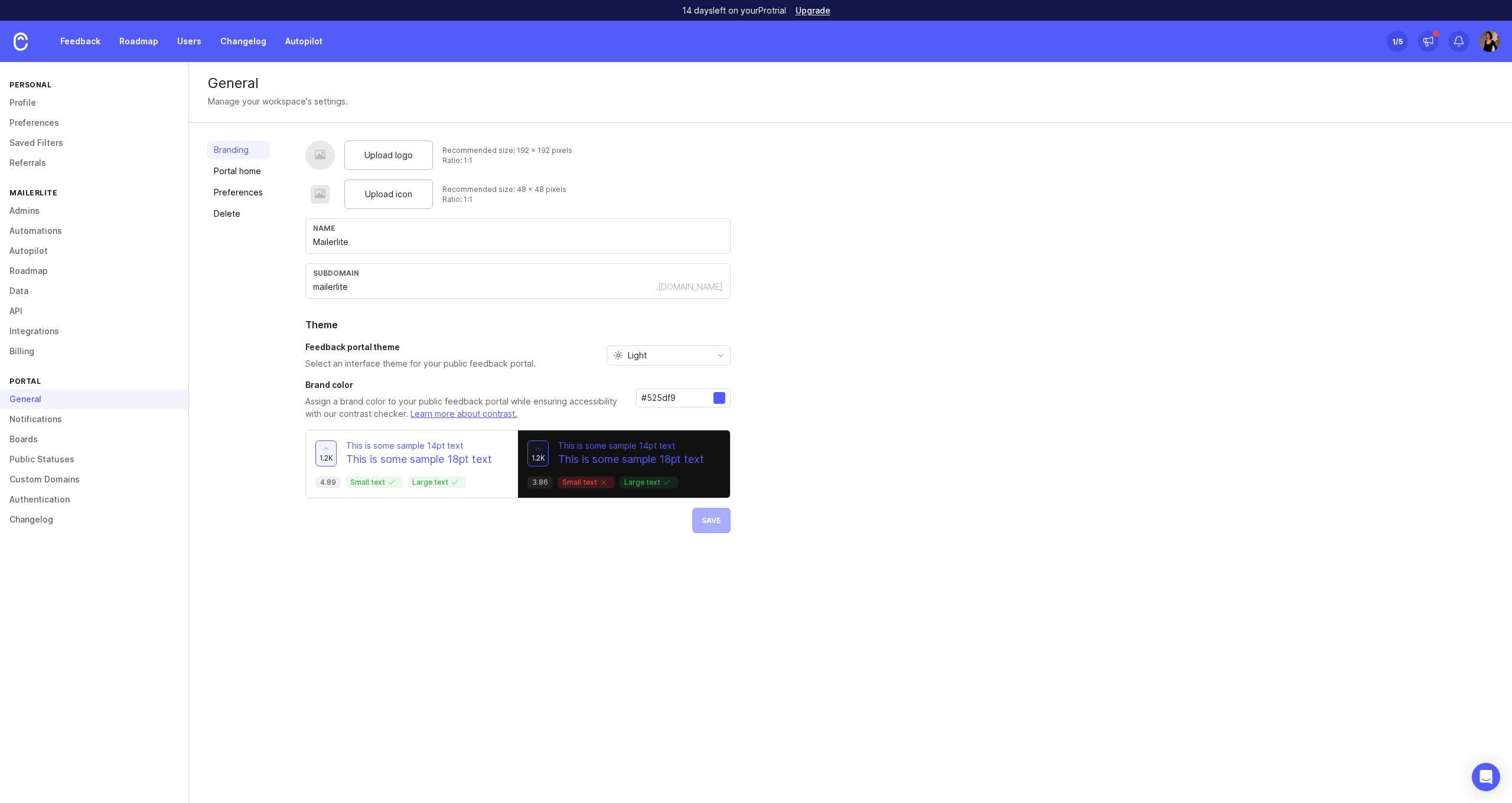
click at [249, 240] on div "Branding Portal home Preferences Delete" at bounding box center [238, 336] width 63 height 393
click at [229, 309] on div "Branding Portal home Preferences Delete" at bounding box center [238, 336] width 63 height 393
click at [47, 107] on link "Profile" at bounding box center [94, 103] width 188 height 20
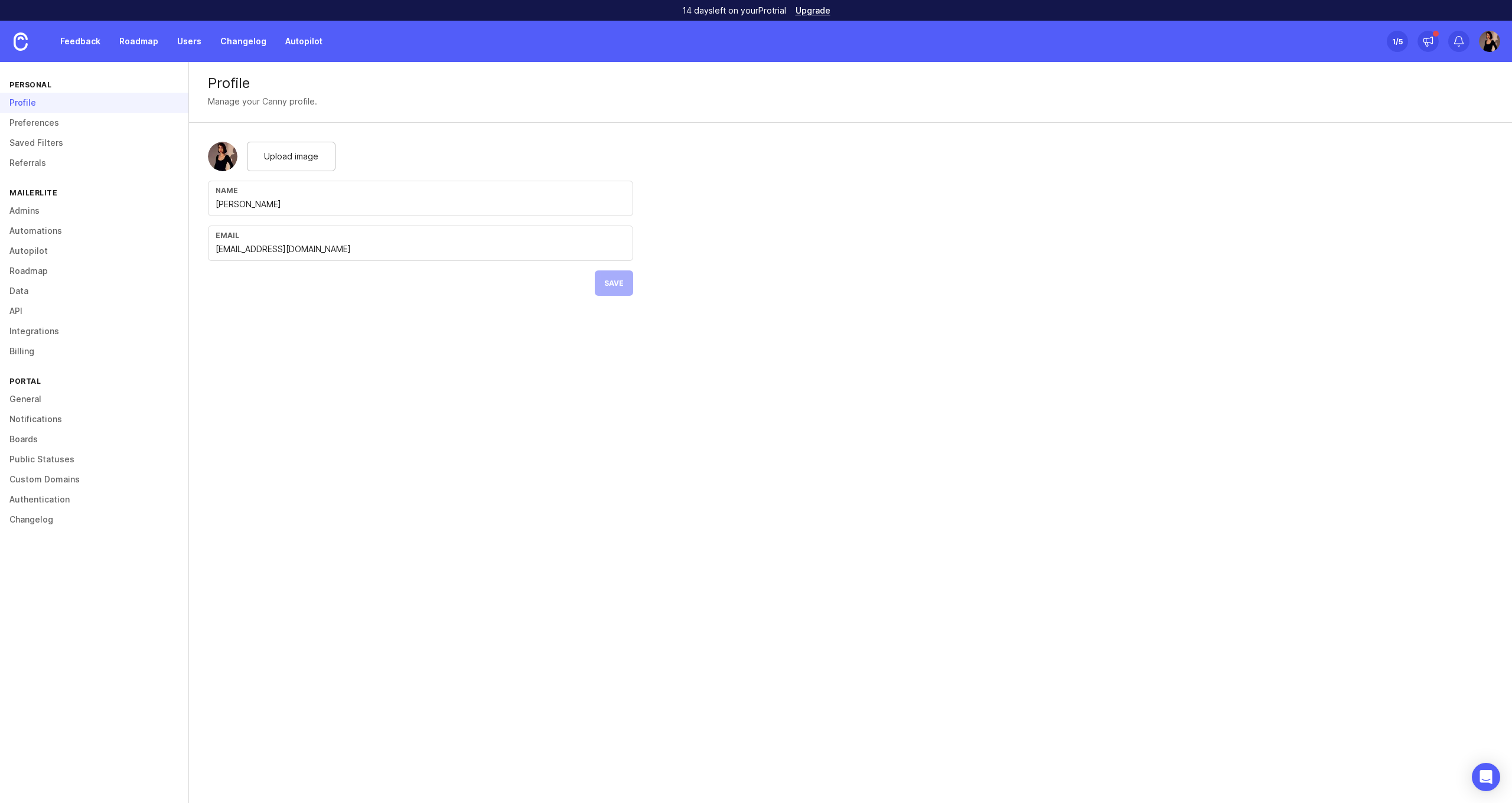
click at [964, 76] on div "Profile" at bounding box center [850, 83] width 1285 height 14
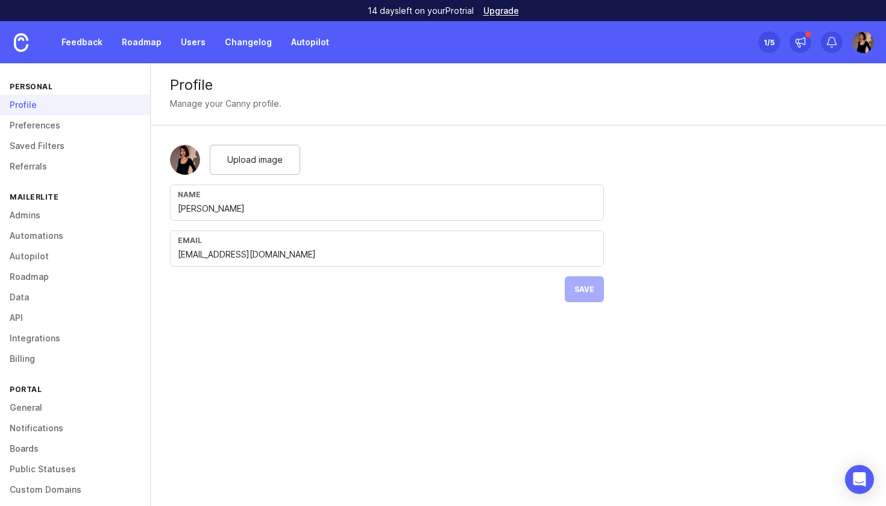
click at [772, 34] on div "1 /5" at bounding box center [768, 42] width 11 height 17
